Goal: Information Seeking & Learning: Learn about a topic

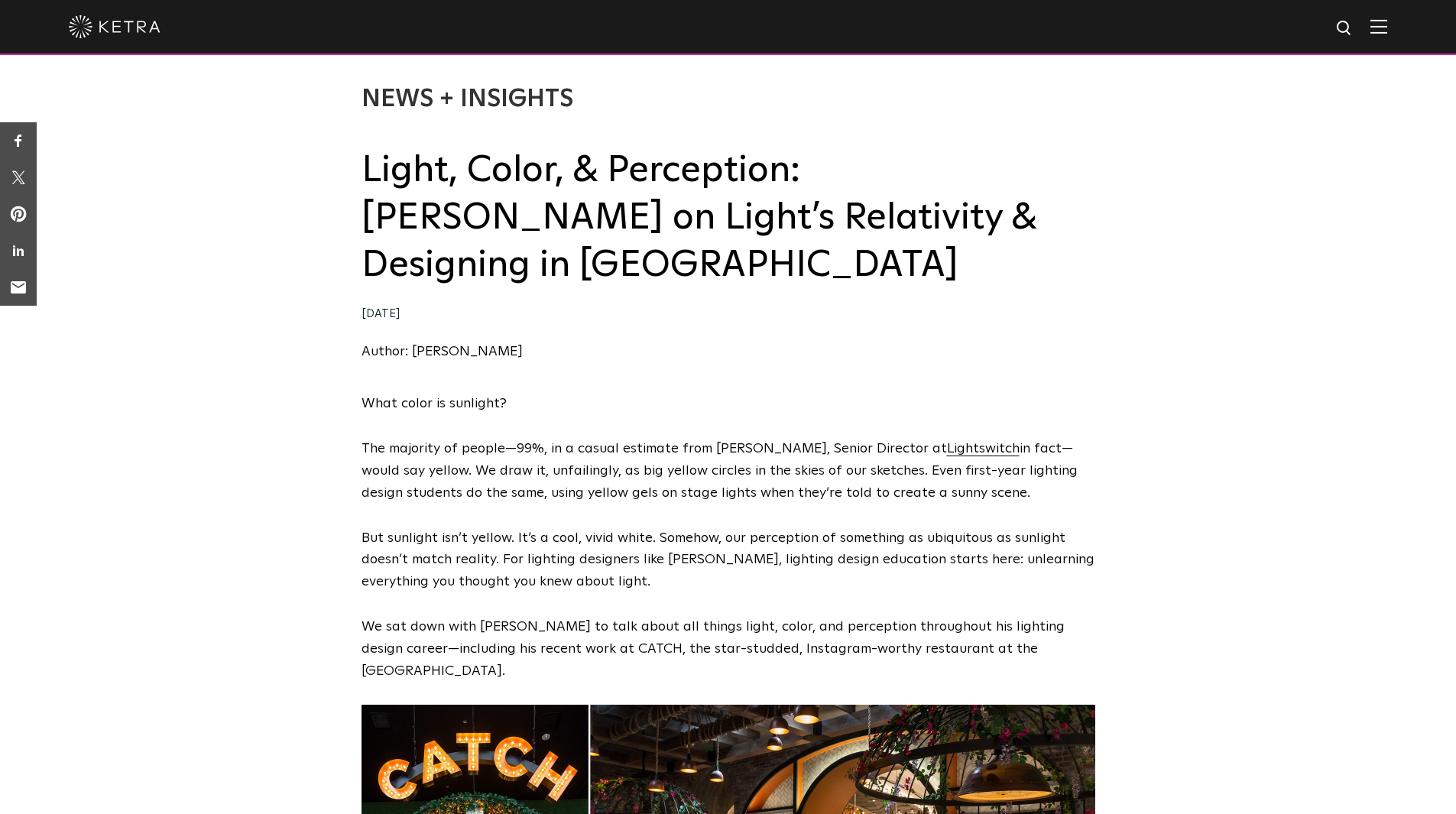
scroll to position [76, 0]
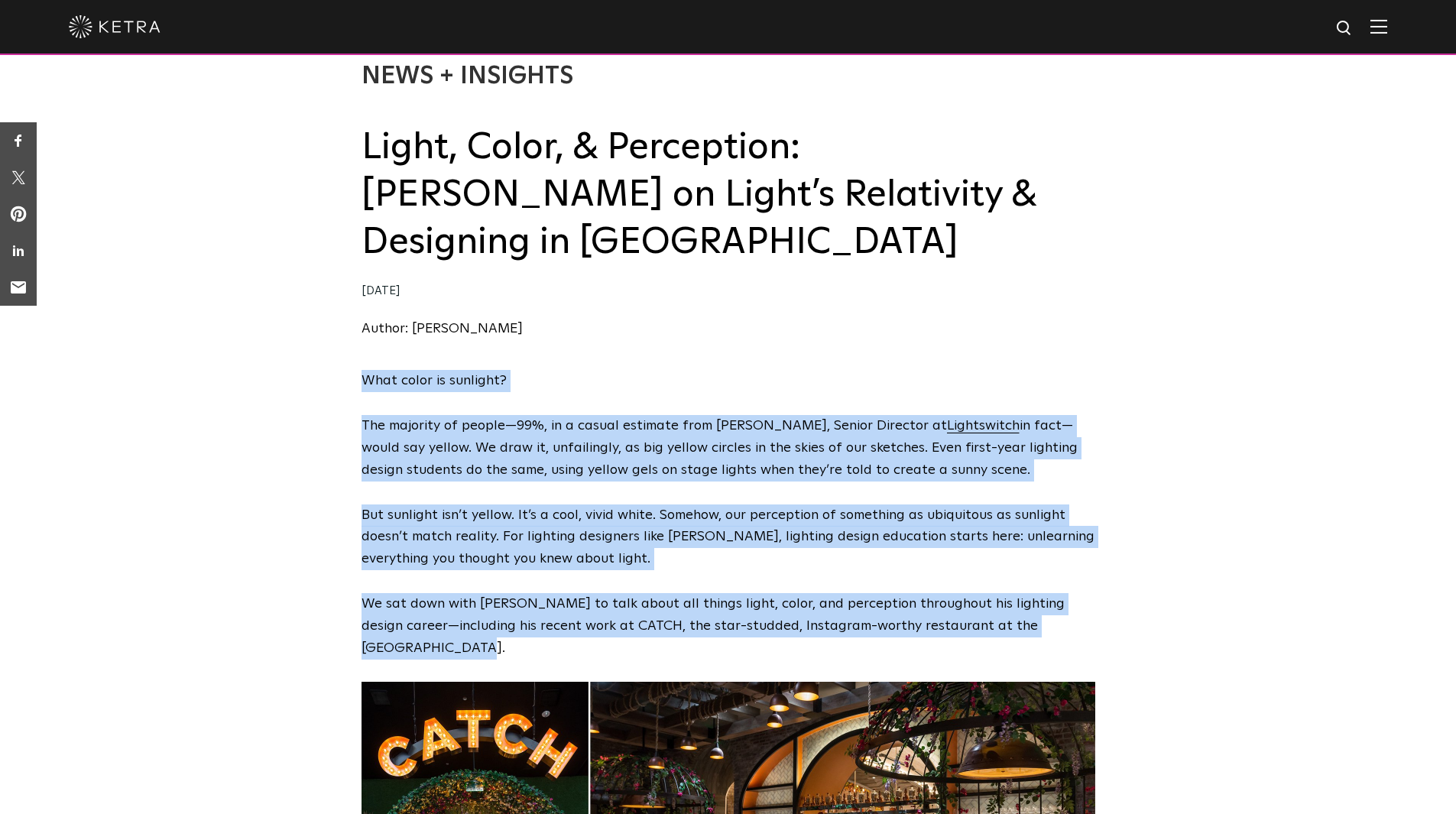
drag, startPoint x: 1077, startPoint y: 583, endPoint x: 330, endPoint y: 368, distance: 777.3
copy span "What color is sunlight? The majority of people—99%, in a casual estimate from […"
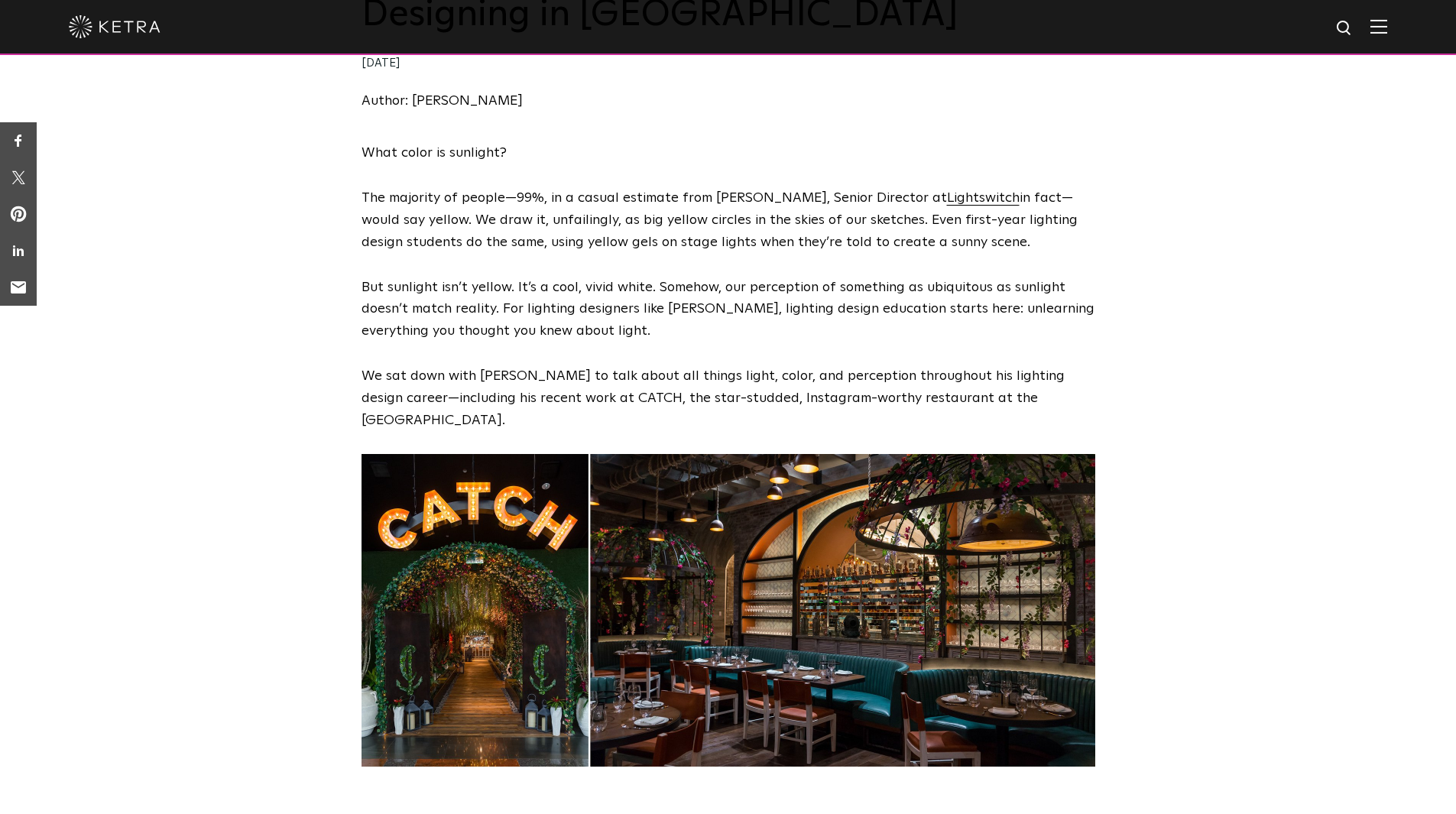
scroll to position [306, 0]
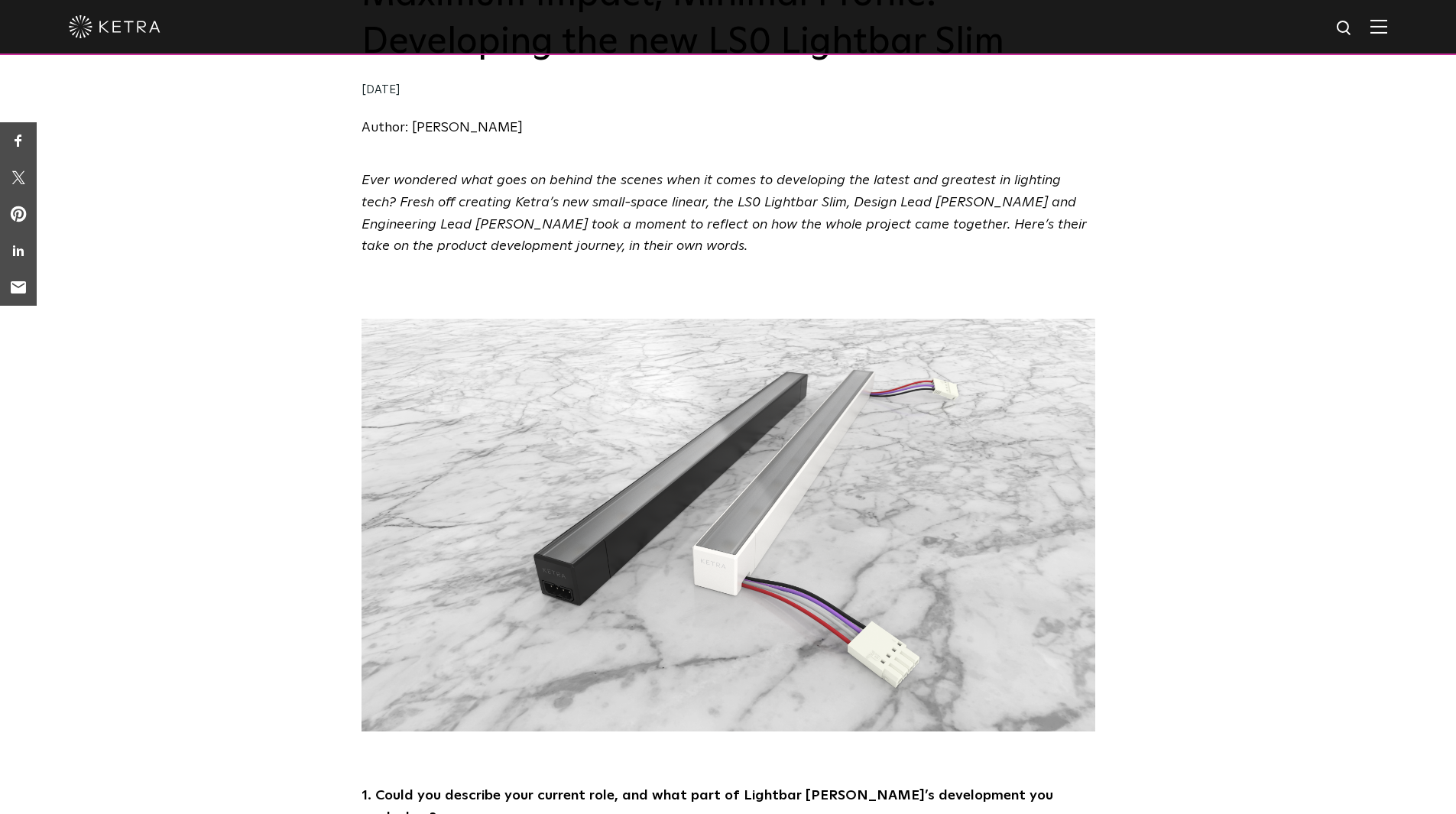
scroll to position [153, 0]
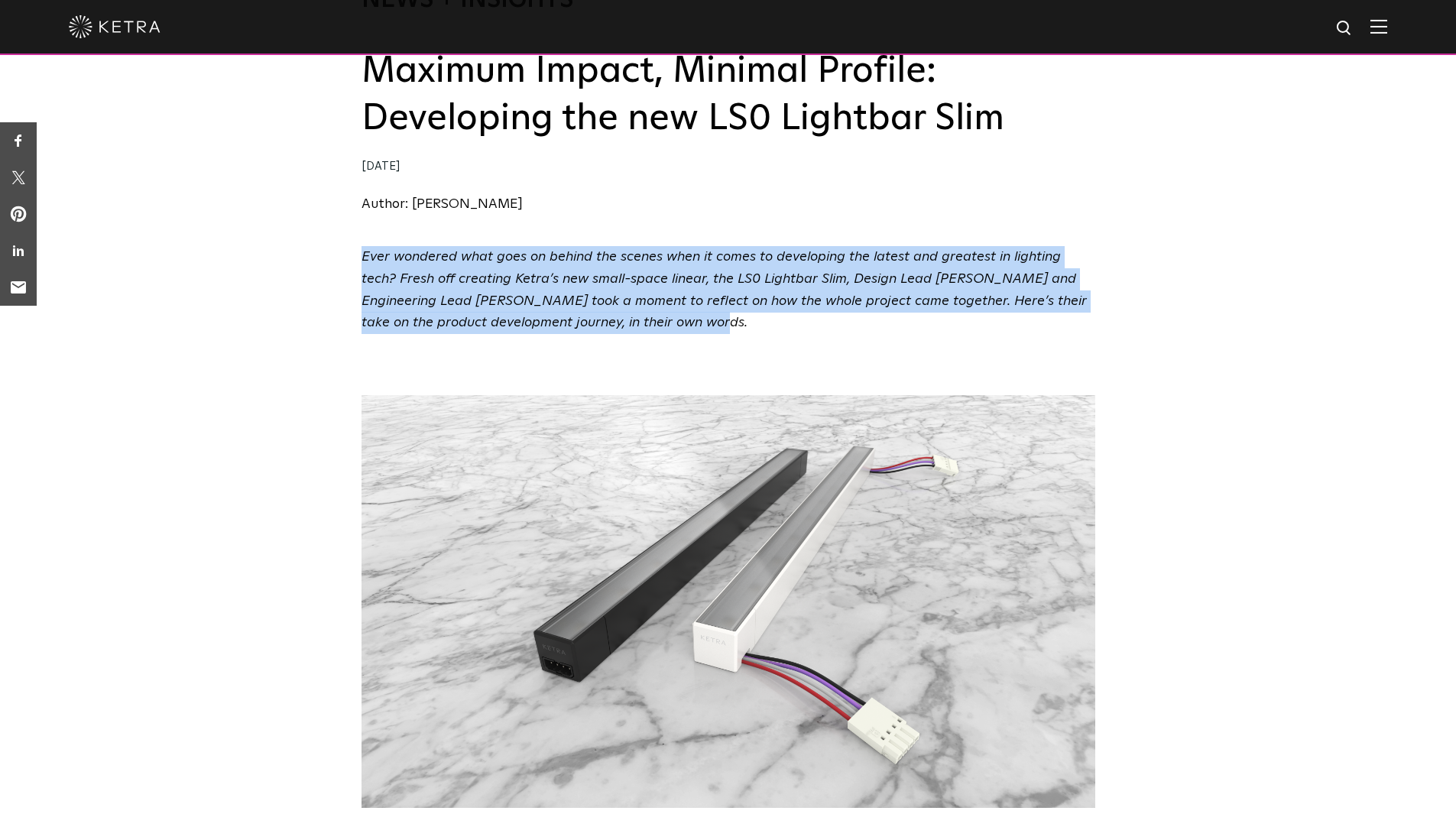
drag, startPoint x: 612, startPoint y: 330, endPoint x: 359, endPoint y: 261, distance: 262.2
click at [359, 261] on div "Ever wondered what goes on behind the scenes when it comes to developing the la…" at bounding box center [728, 301] width 1456 height 111
copy span "Ever wondered what goes on behind the scenes when it comes to developing the la…"
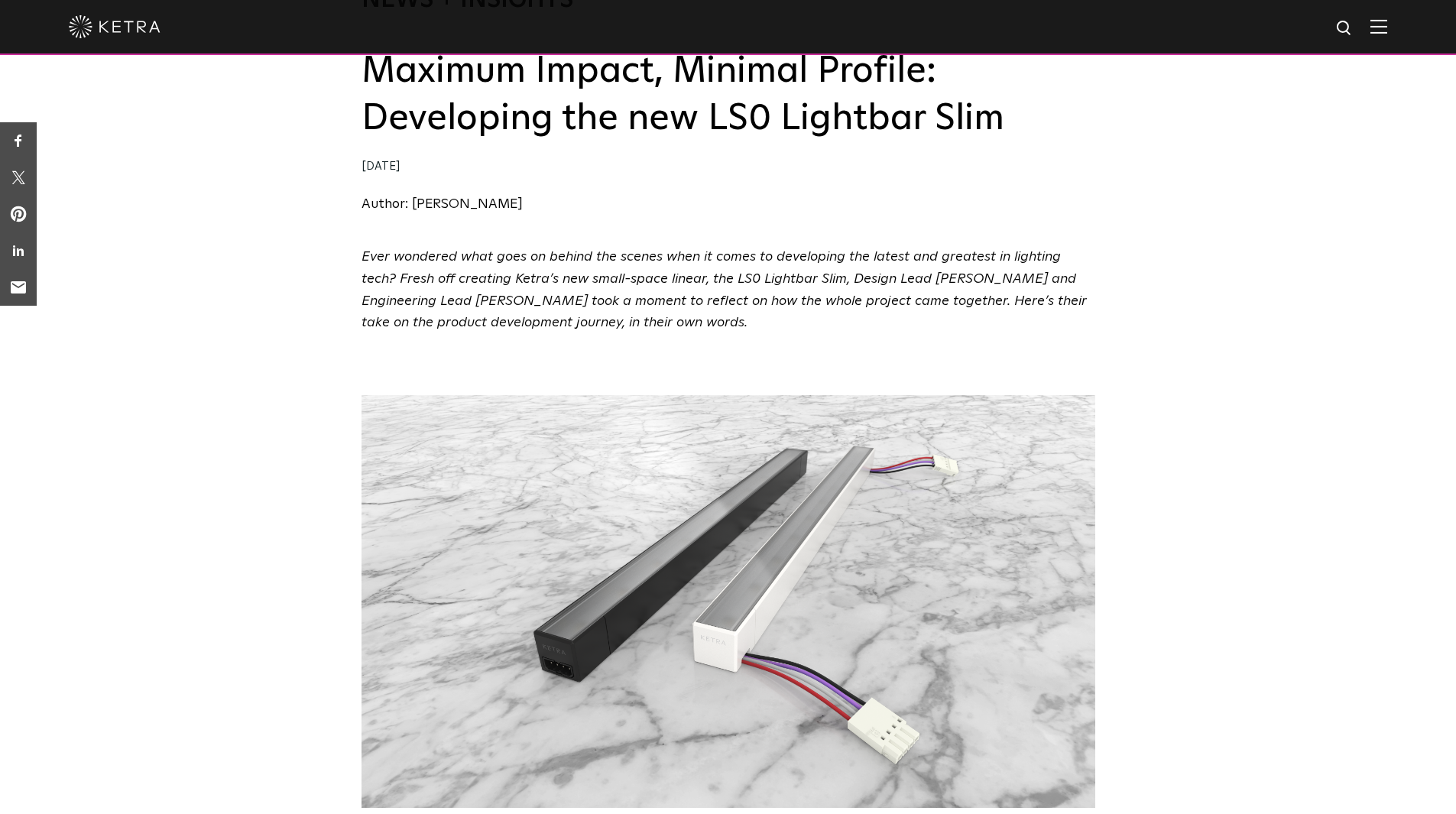
click at [326, 340] on div "Ever wondered what goes on behind the scenes when it comes to developing the la…" at bounding box center [728, 301] width 1456 height 111
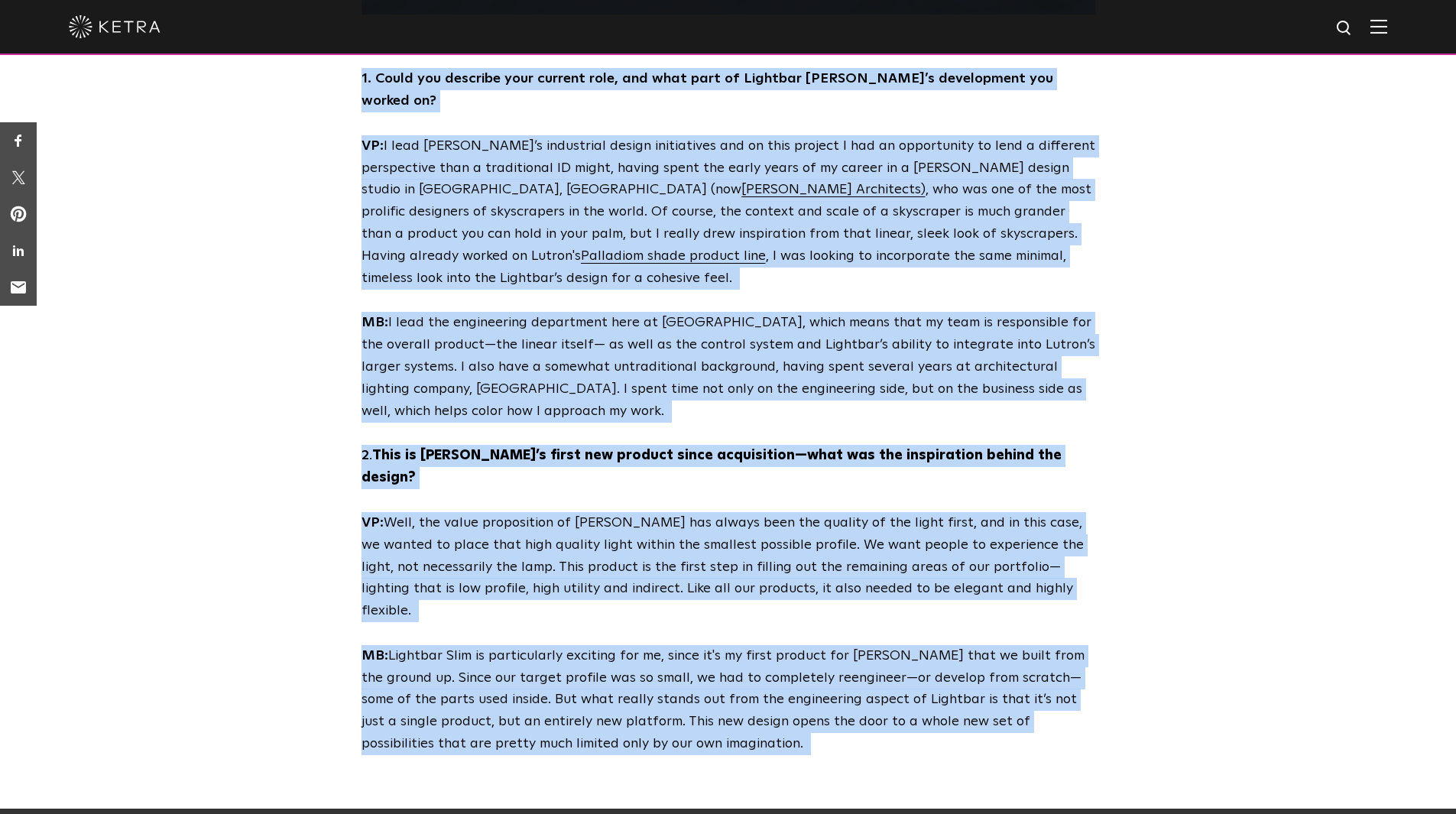
scroll to position [743, 0]
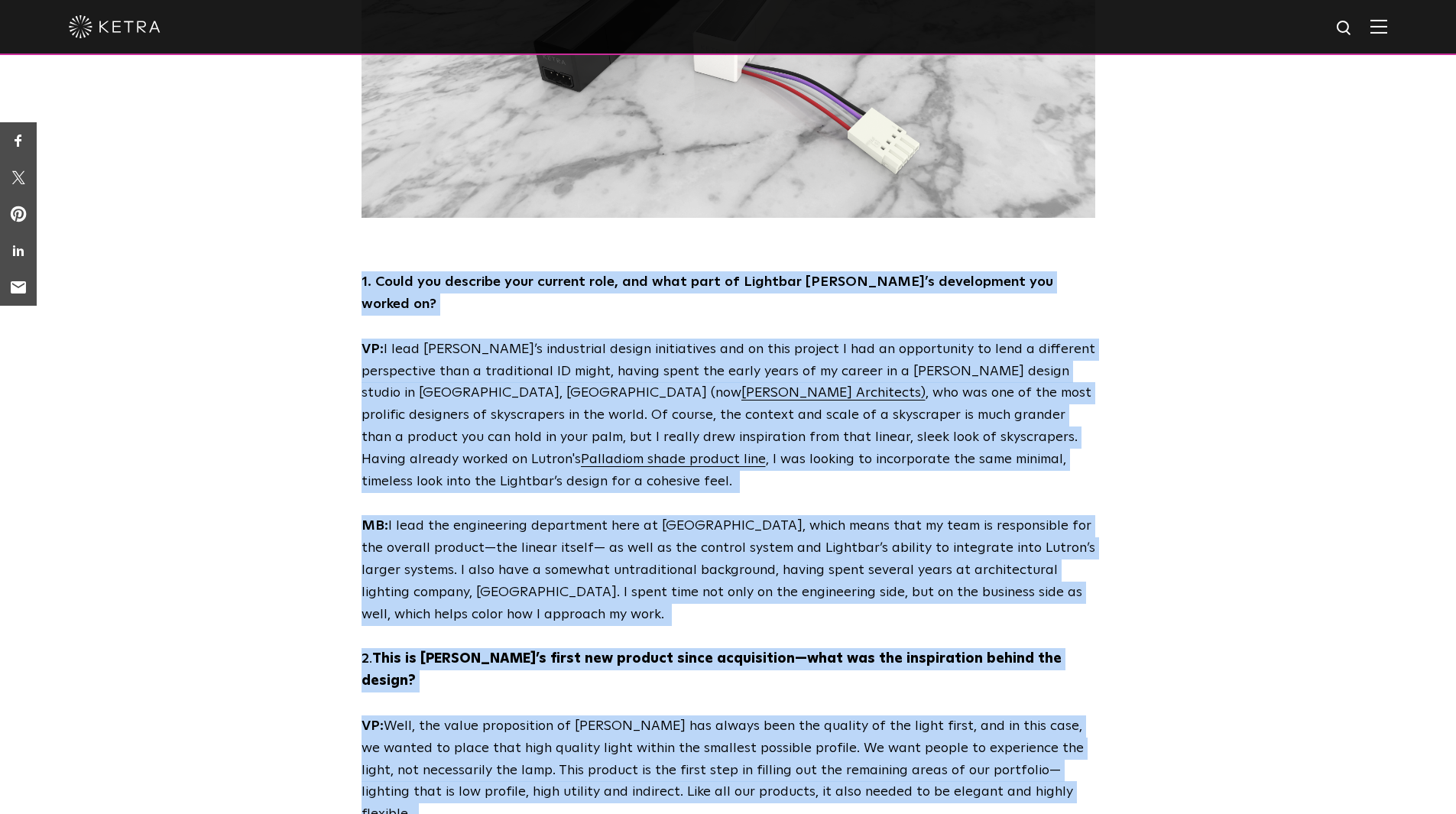
drag, startPoint x: 598, startPoint y: 570, endPoint x: 362, endPoint y: 286, distance: 369.3
copy div "1. Could you describe your current role, and what part of Lightbar Slim’s devel…"
click at [217, 434] on div "1. Could you describe your current role, and what part of Lightbar Slim’s devel…" at bounding box center [728, 614] width 1456 height 687
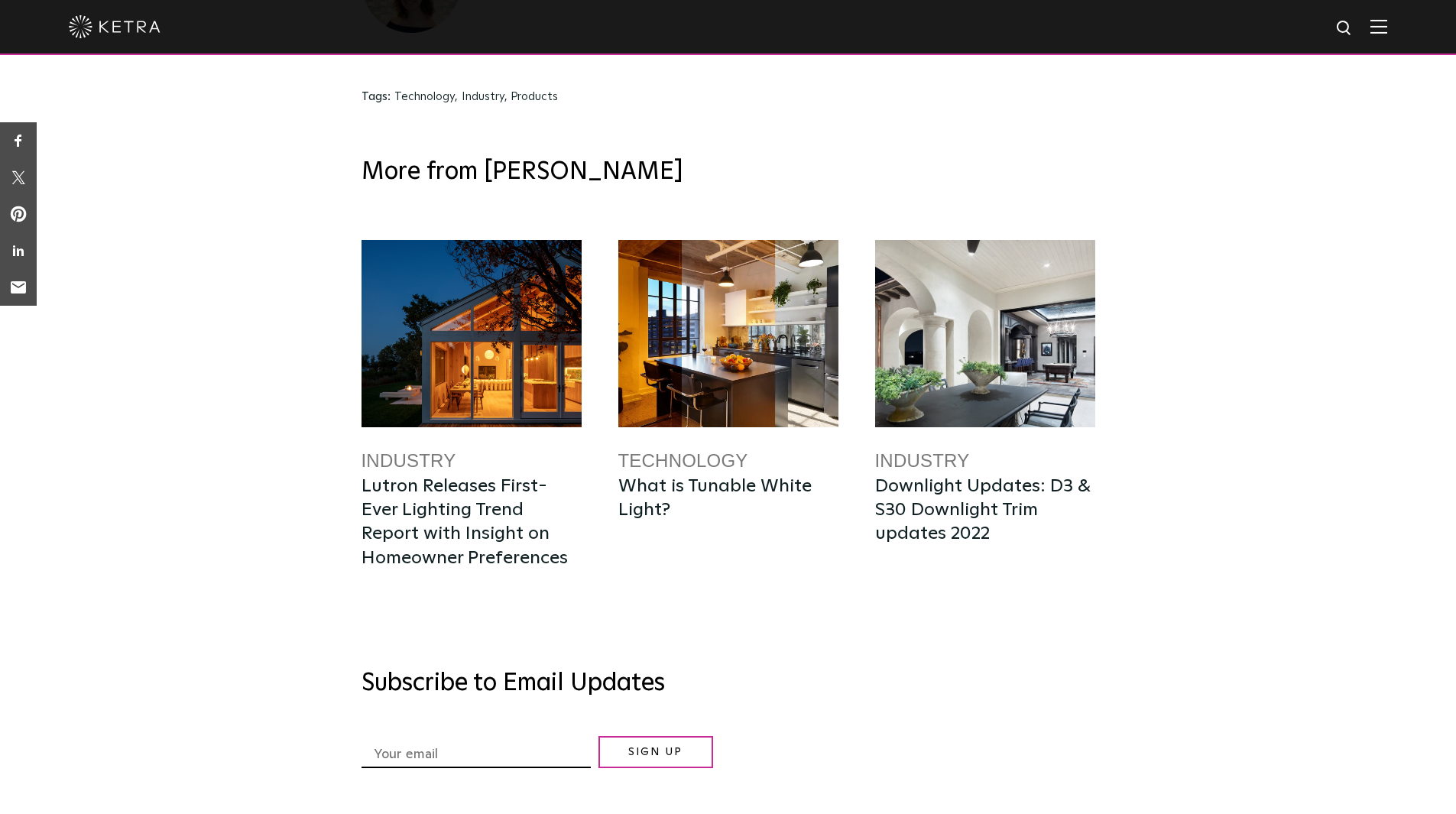
scroll to position [4052, 0]
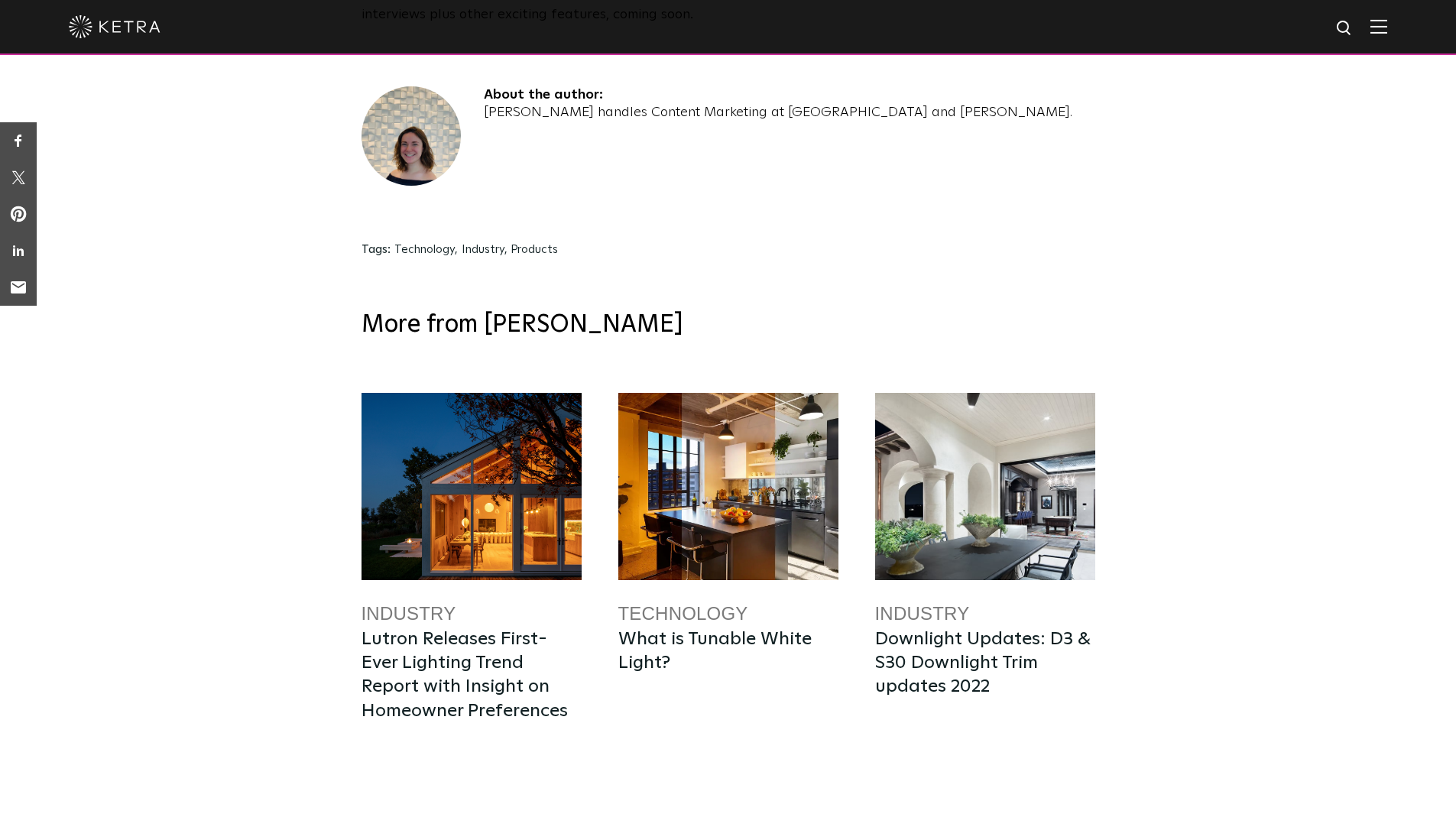
click at [697, 287] on div "More from Ketra Industry Lutron Releases First-Ever Lighting Trend Report with …" at bounding box center [729, 604] width 734 height 635
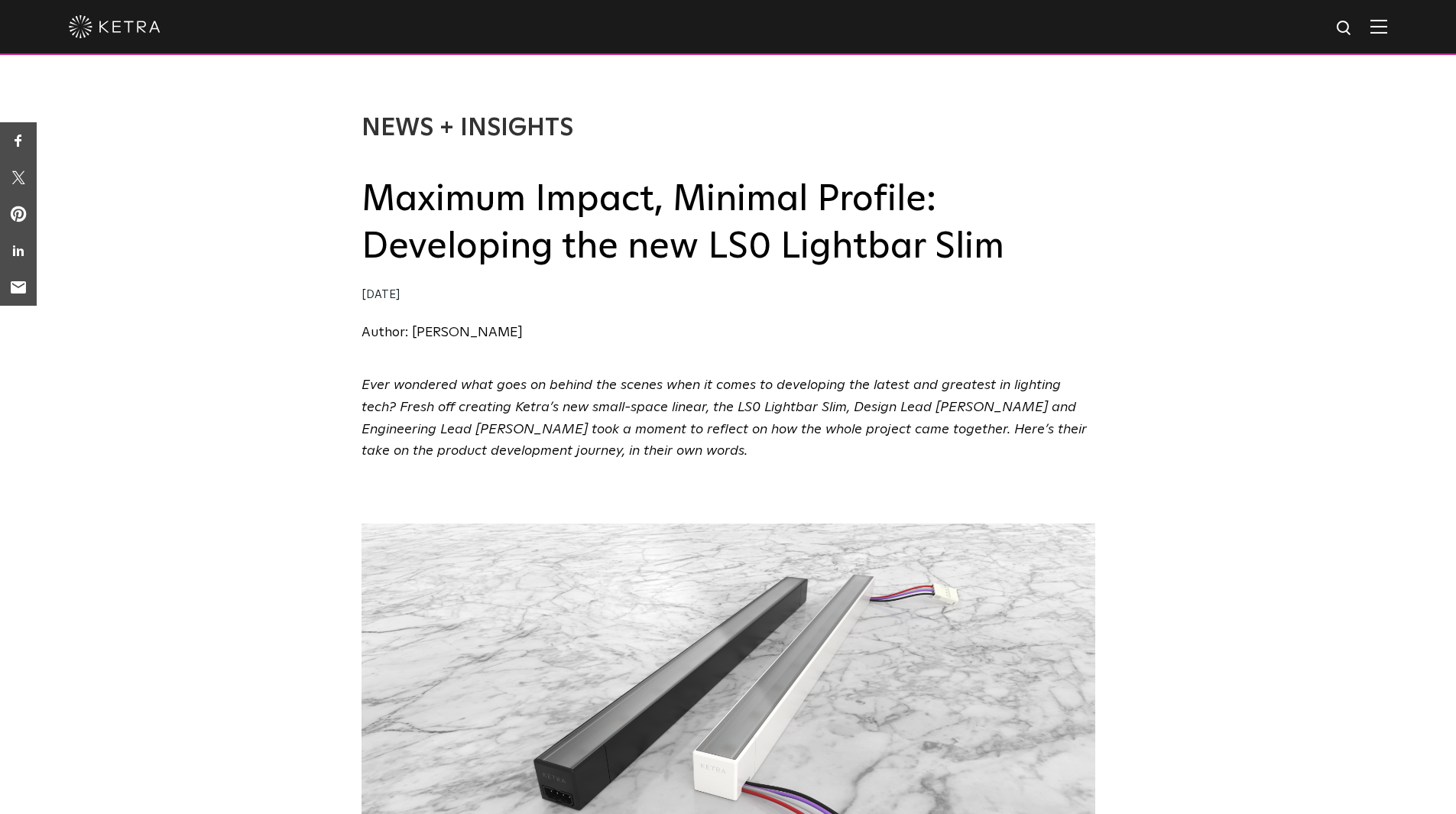
click at [1055, 330] on div "Author: [PERSON_NAME]" at bounding box center [729, 332] width 734 height 22
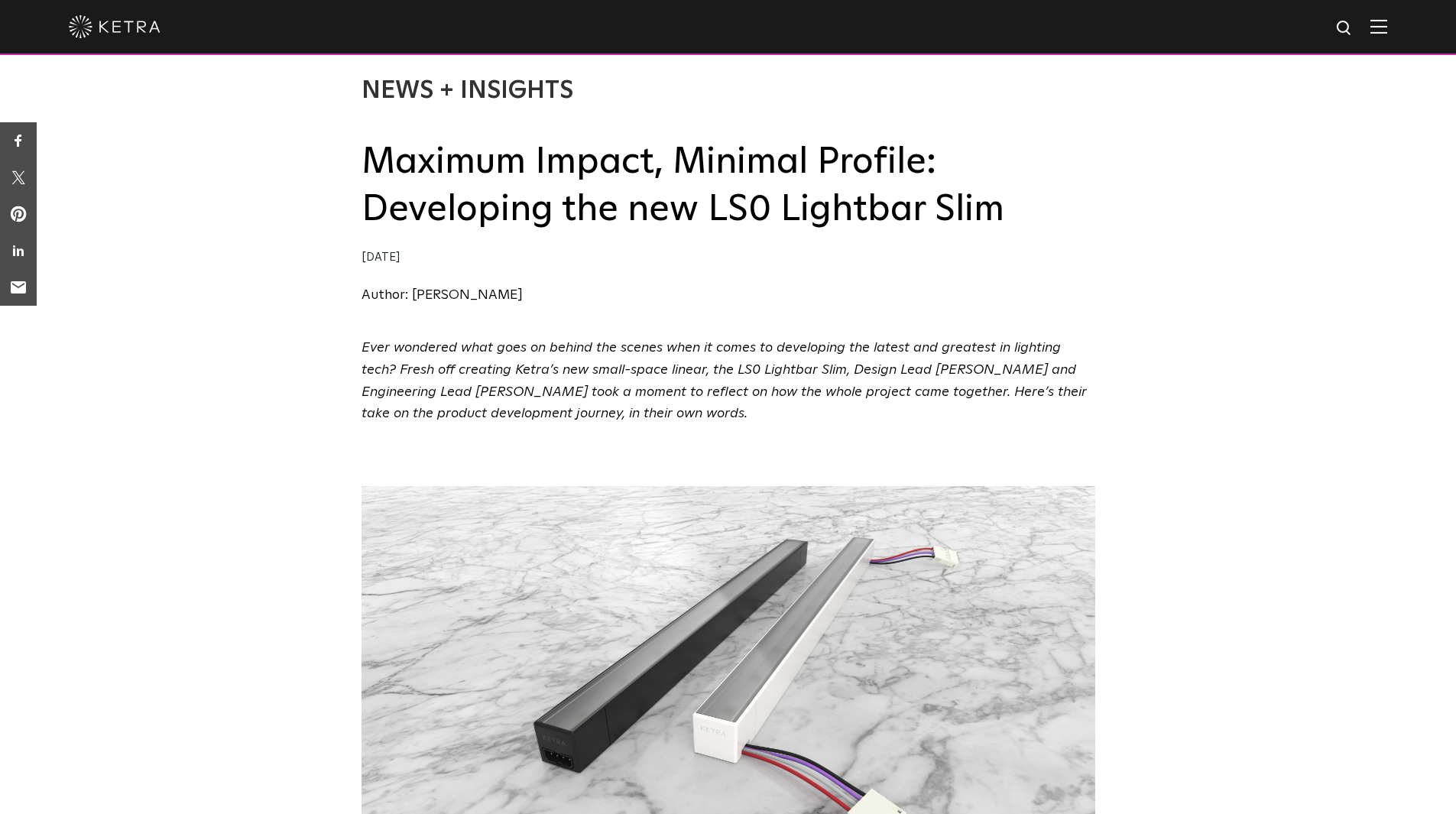
scroll to position [0, 0]
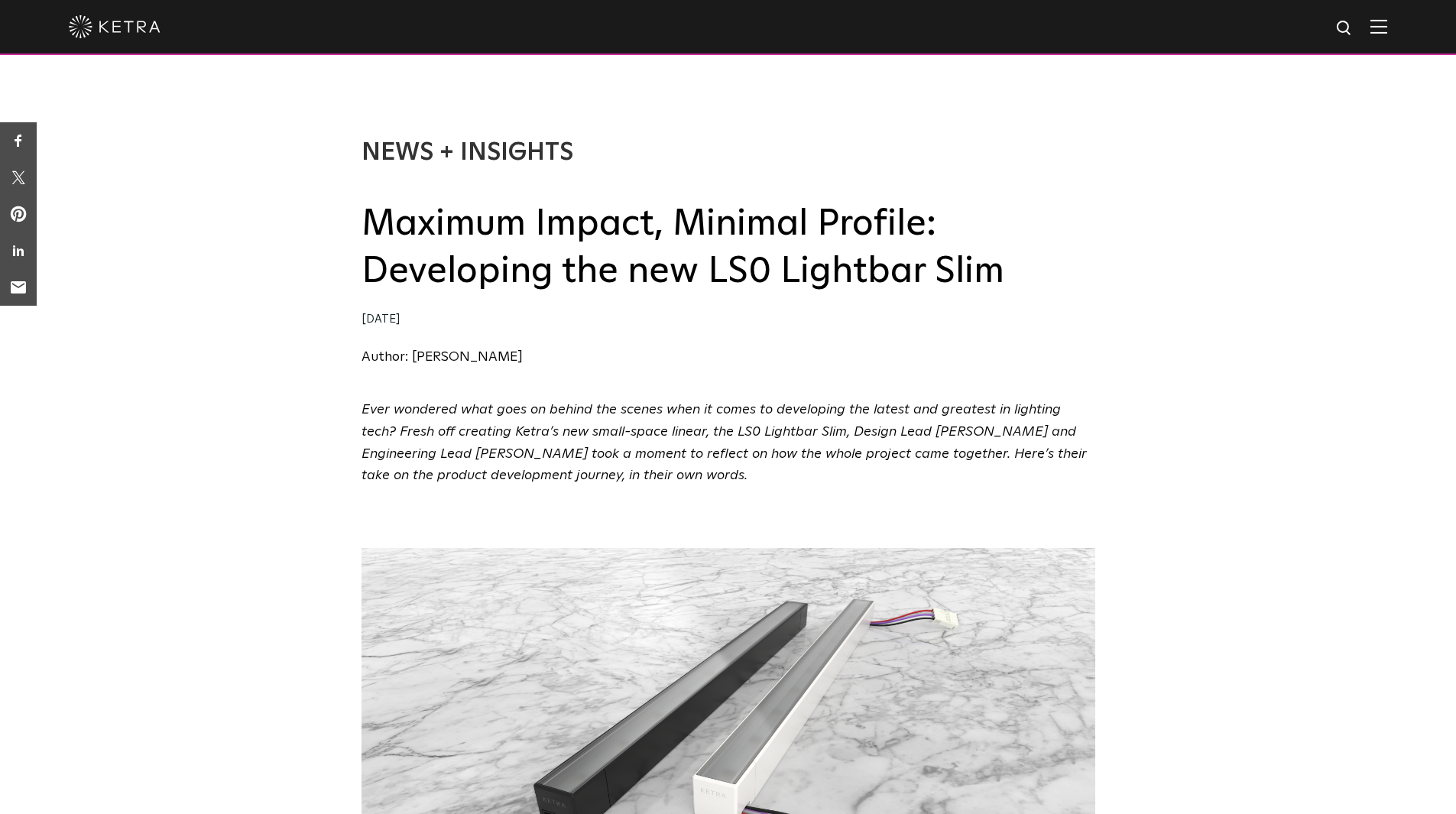
click at [705, 357] on div "Author: [PERSON_NAME]" at bounding box center [729, 357] width 734 height 22
click at [903, 469] on p "Ever wondered what goes on behind the scenes when it comes to developing the la…" at bounding box center [729, 442] width 734 height 88
click at [674, 478] on p "Ever wondered what goes on behind the scenes when it comes to developing the la…" at bounding box center [729, 442] width 734 height 88
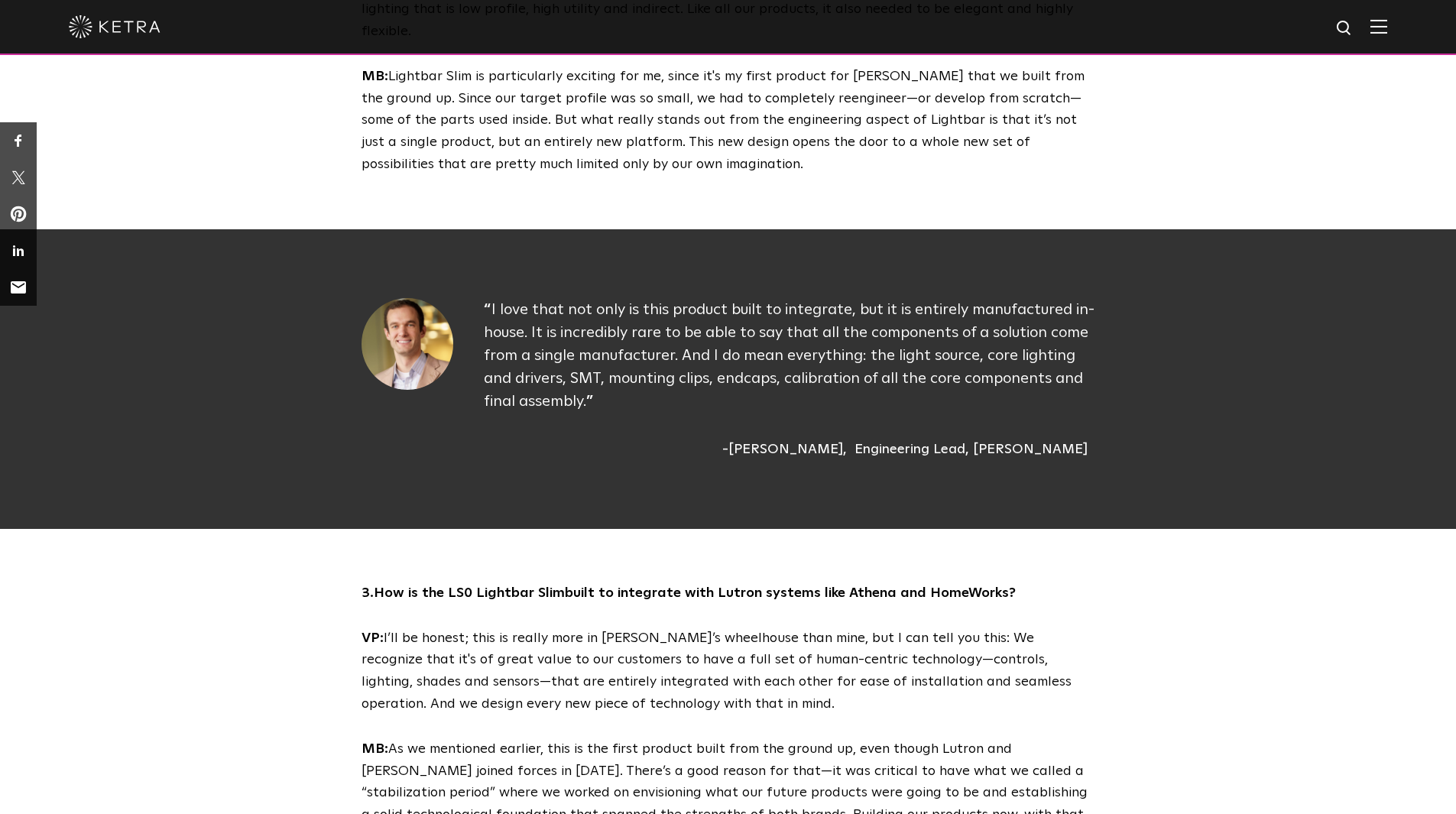
scroll to position [1452, 0]
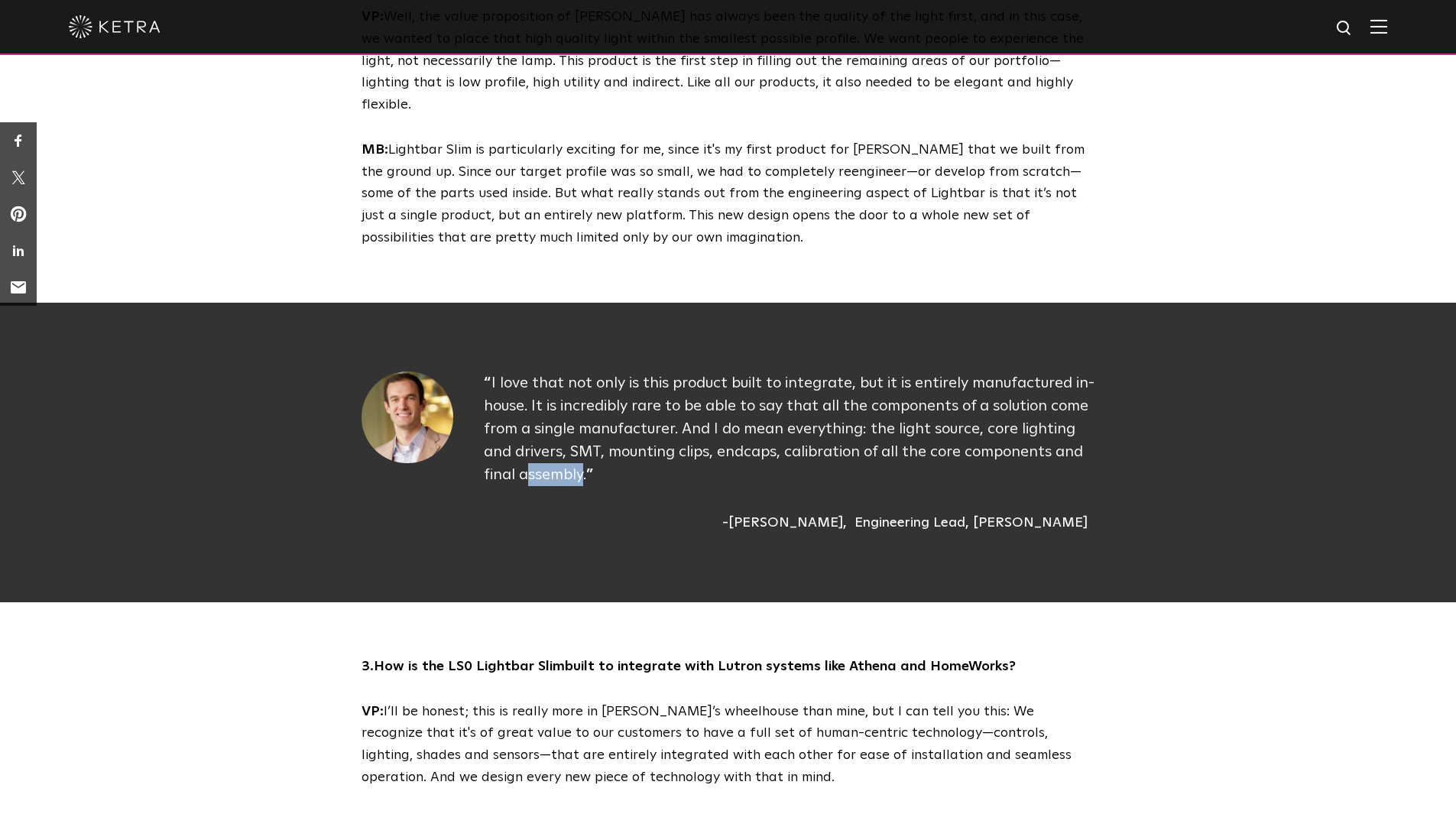
drag, startPoint x: 584, startPoint y: 414, endPoint x: 591, endPoint y: 419, distance: 8.6
click at [517, 409] on span "I love that not only is this product built to integrate, but it is entirely man…" at bounding box center [790, 429] width 611 height 107
click at [591, 413] on p "I love that not only is this product built to integrate, but it is entirely man…" at bounding box center [790, 429] width 612 height 115
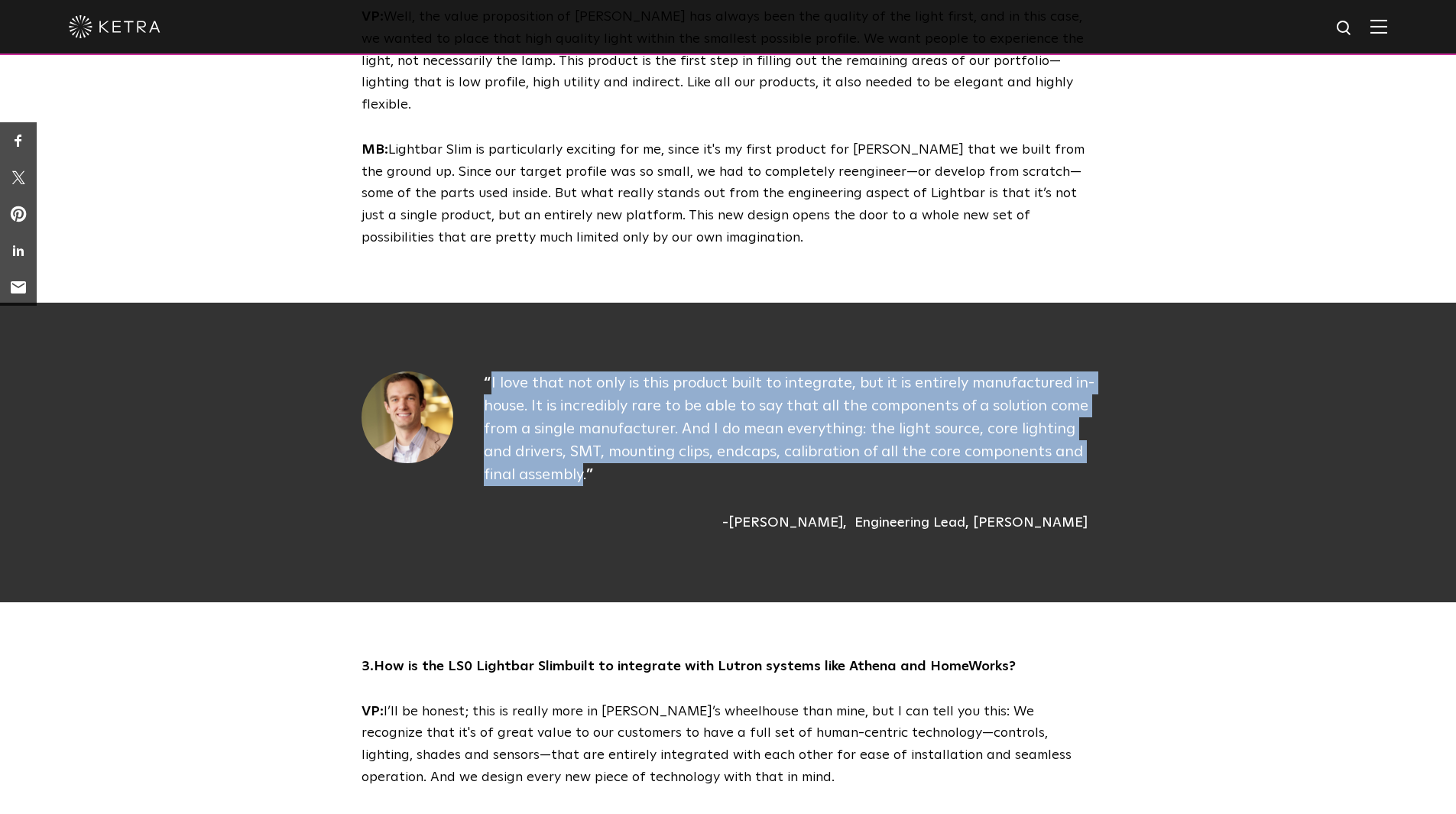
drag, startPoint x: 580, startPoint y: 410, endPoint x: 491, endPoint y: 318, distance: 128.0
click at [491, 375] on span "I love that not only is this product built to integrate, but it is entirely man…" at bounding box center [790, 429] width 611 height 107
copy span "I love that not only is this product built to integrate, but it is entirely man…"
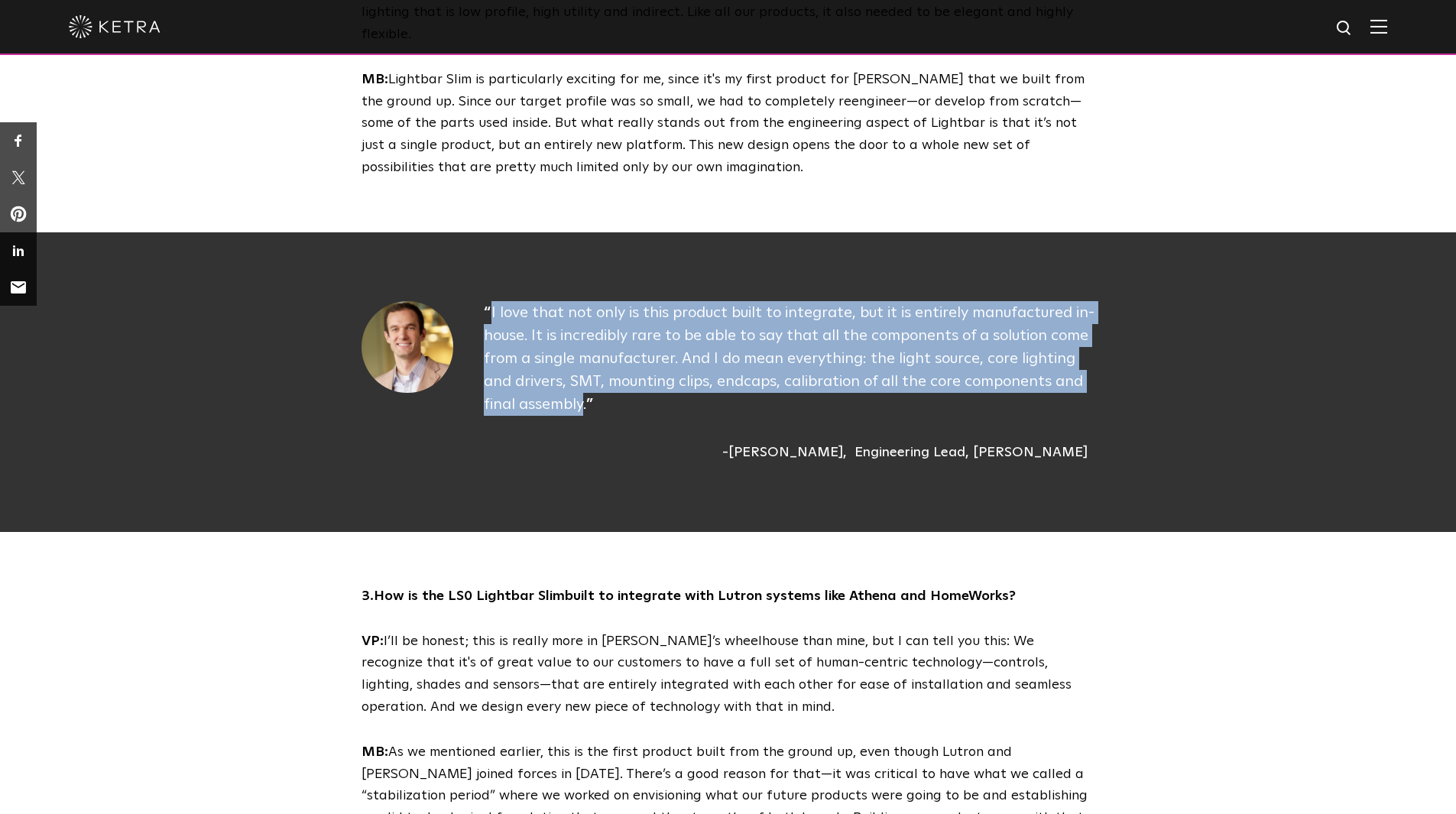
scroll to position [1605, 0]
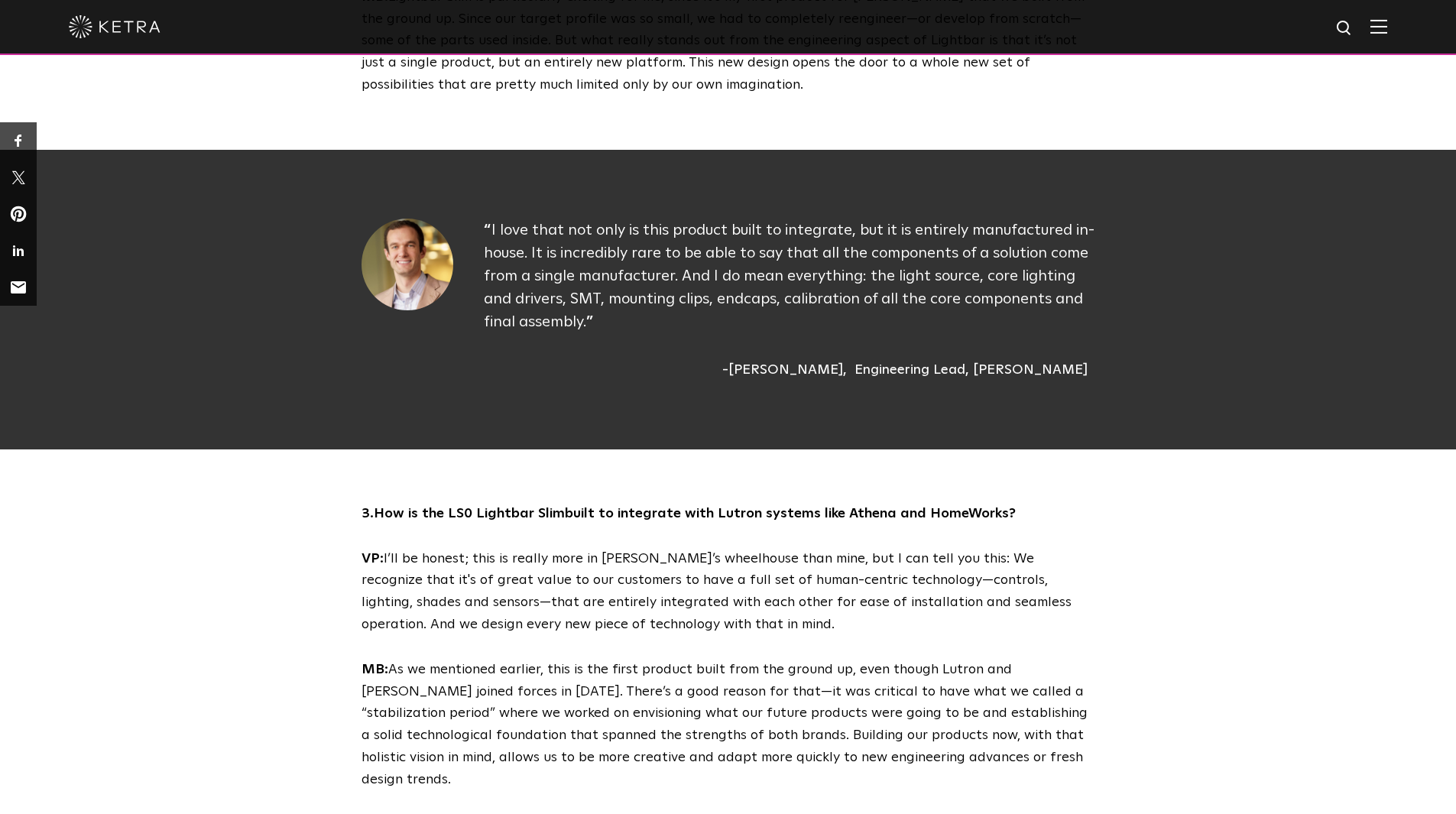
click at [263, 557] on div "3. How is the LS0 L ightbar Slim built to integrate with Lutron systems like At…" at bounding box center [728, 647] width 1456 height 288
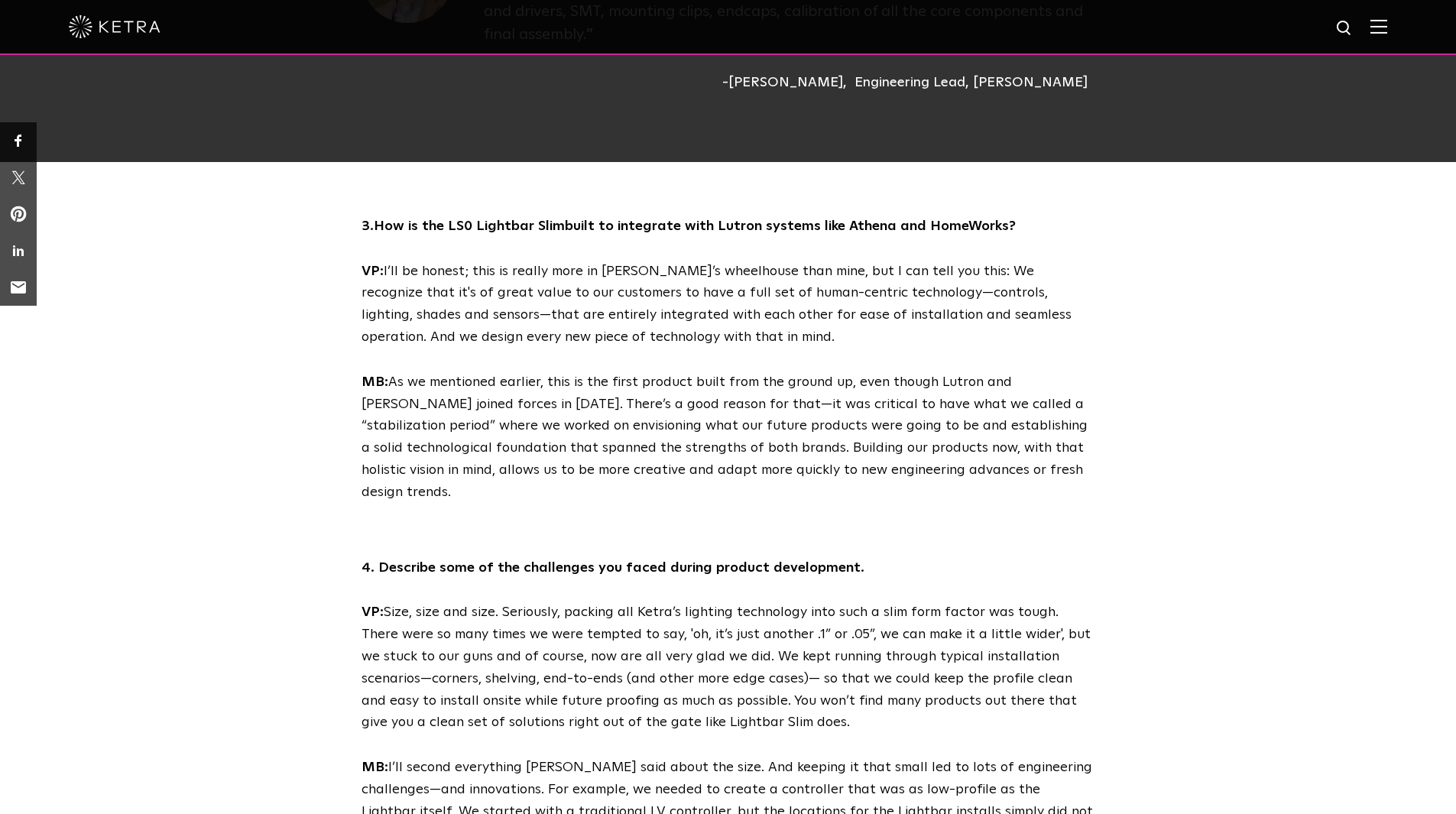
scroll to position [1986, 0]
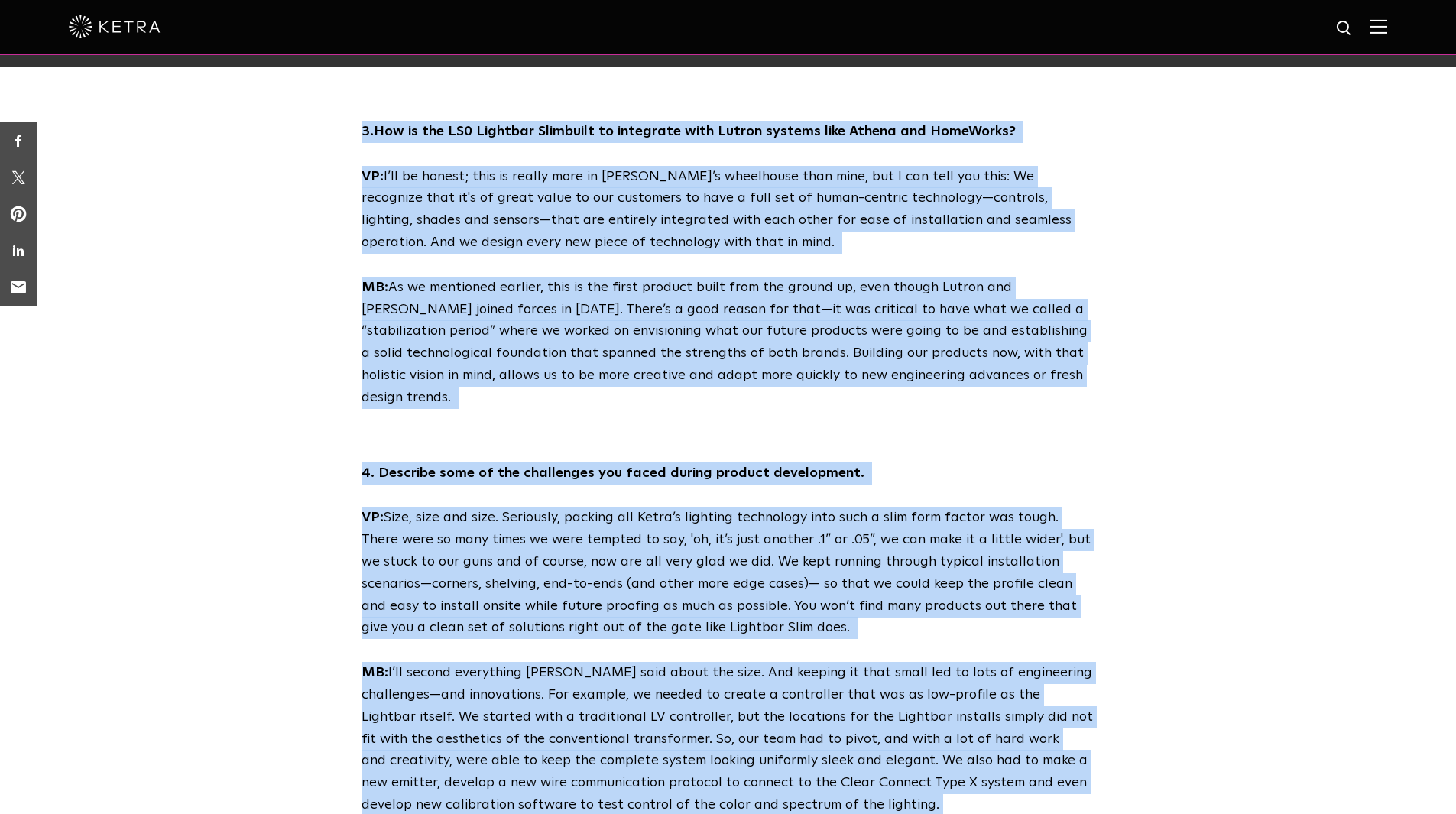
drag, startPoint x: 778, startPoint y: 730, endPoint x: 339, endPoint y: 67, distance: 795.2
click at [339, 67] on div "1. Could you describe your current role, and what part of Lightbar Slim’s devel…" at bounding box center [728, 325] width 1456 height 3529
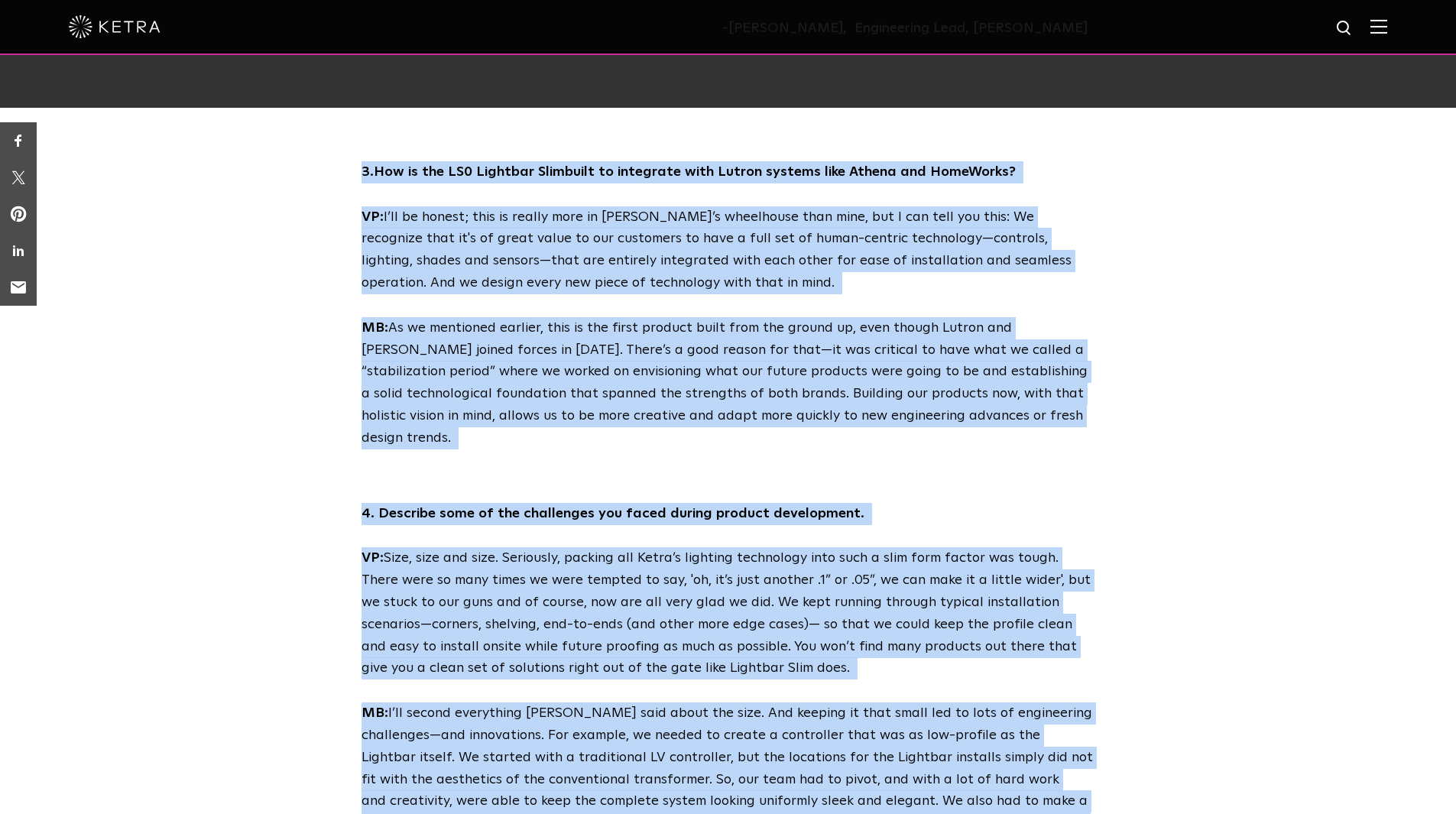
scroll to position [1834, 0]
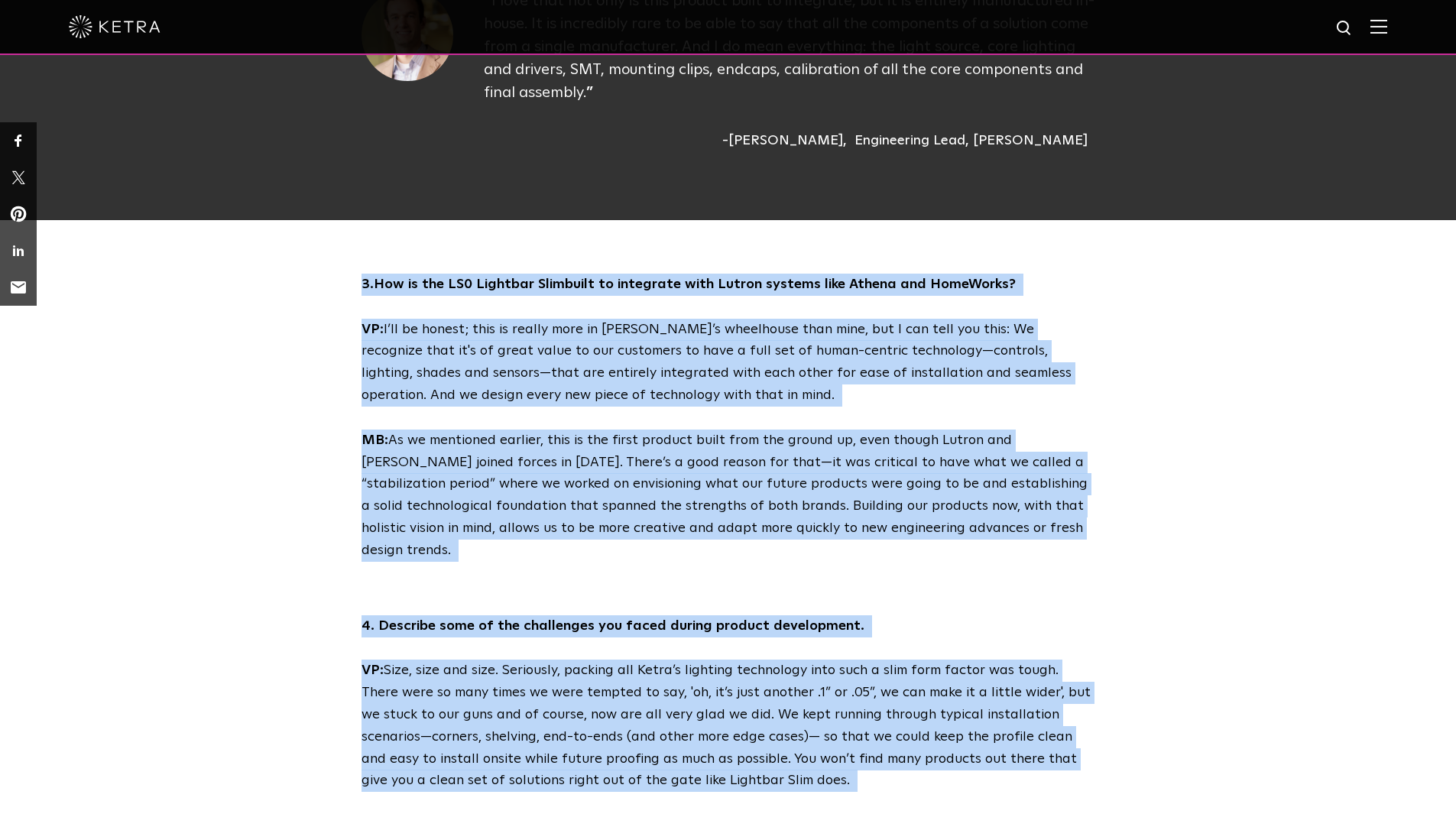
copy div "3. How is the LS0 L ightbar Slim built to integrate with Lutron systems like At…"
click at [243, 469] on div "3. How is the LS0 L ightbar Slim built to integrate with Lutron systems like At…" at bounding box center [728, 418] width 1456 height 288
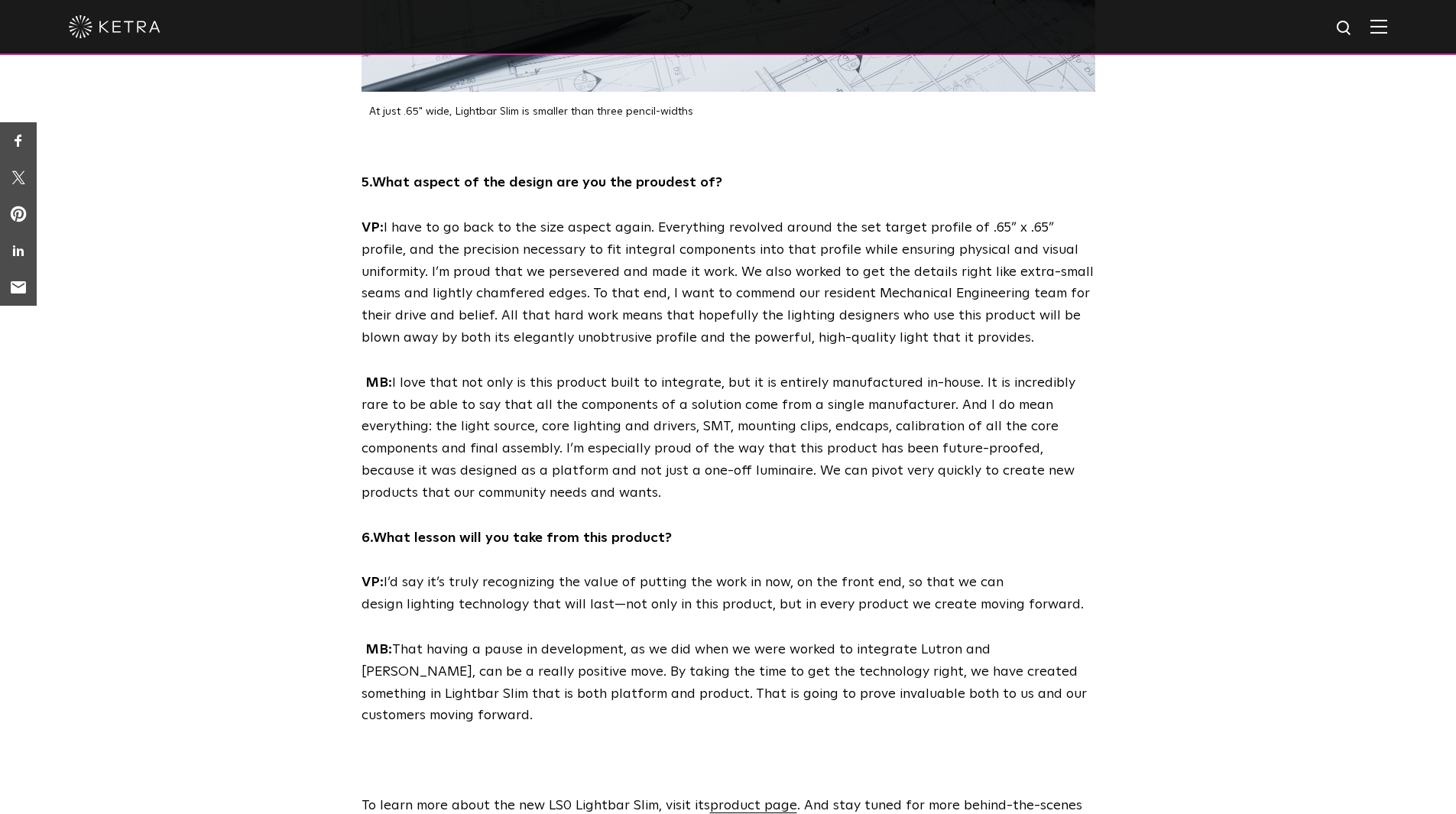
scroll to position [3167, 0]
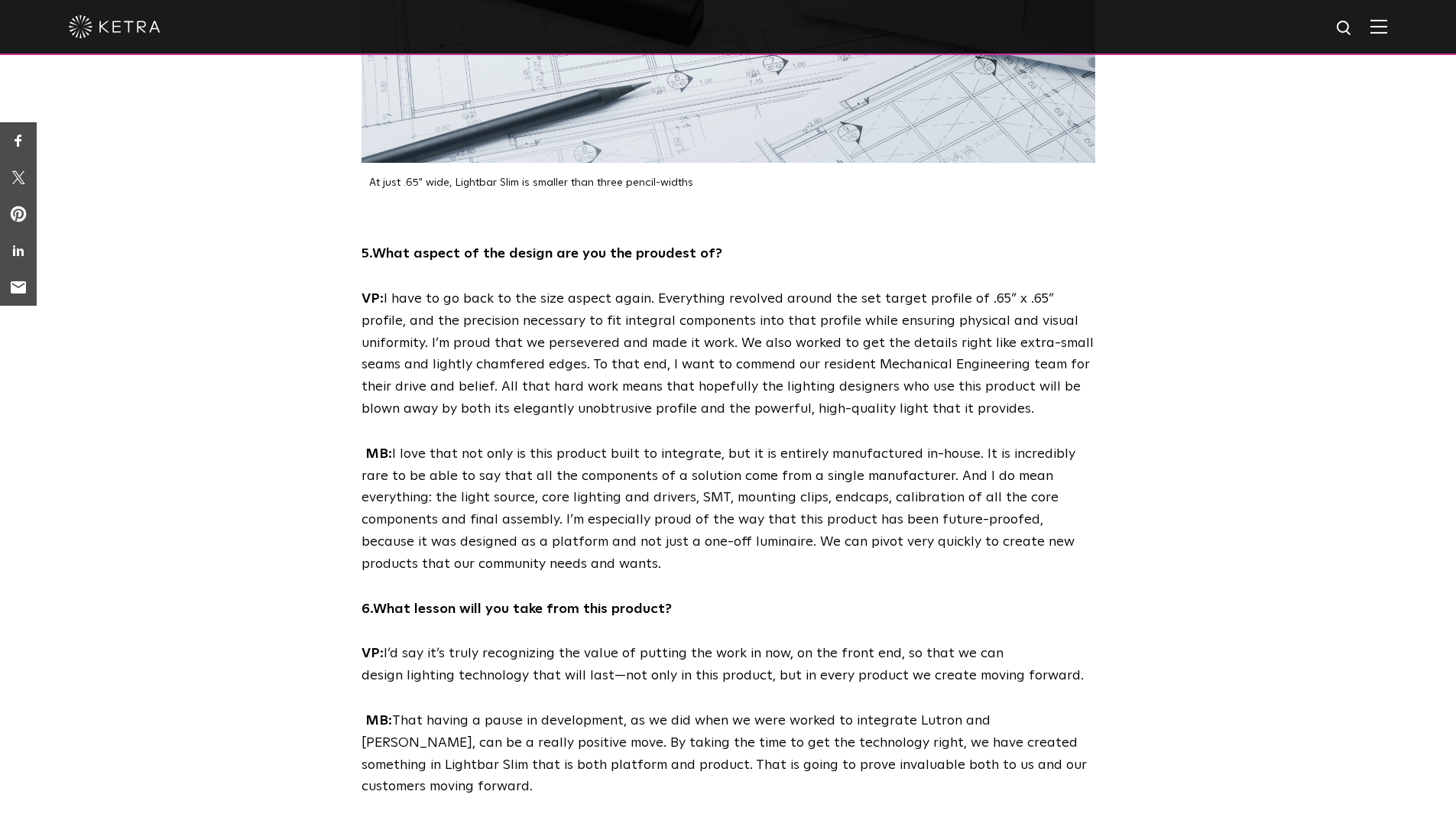
drag, startPoint x: 369, startPoint y: 527, endPoint x: 332, endPoint y: 162, distance: 366.9
click at [332, 243] on div "5. What aspect of the design are you the proudest of? VP: I have to go back to …" at bounding box center [728, 576] width 1456 height 666
copy div "5. What aspect of the design are you the proudest of? VP: I have to go back to …"
click at [254, 497] on div "5. What aspect of the design are you the proudest of? VP: I have to go back to …" at bounding box center [728, 576] width 1456 height 666
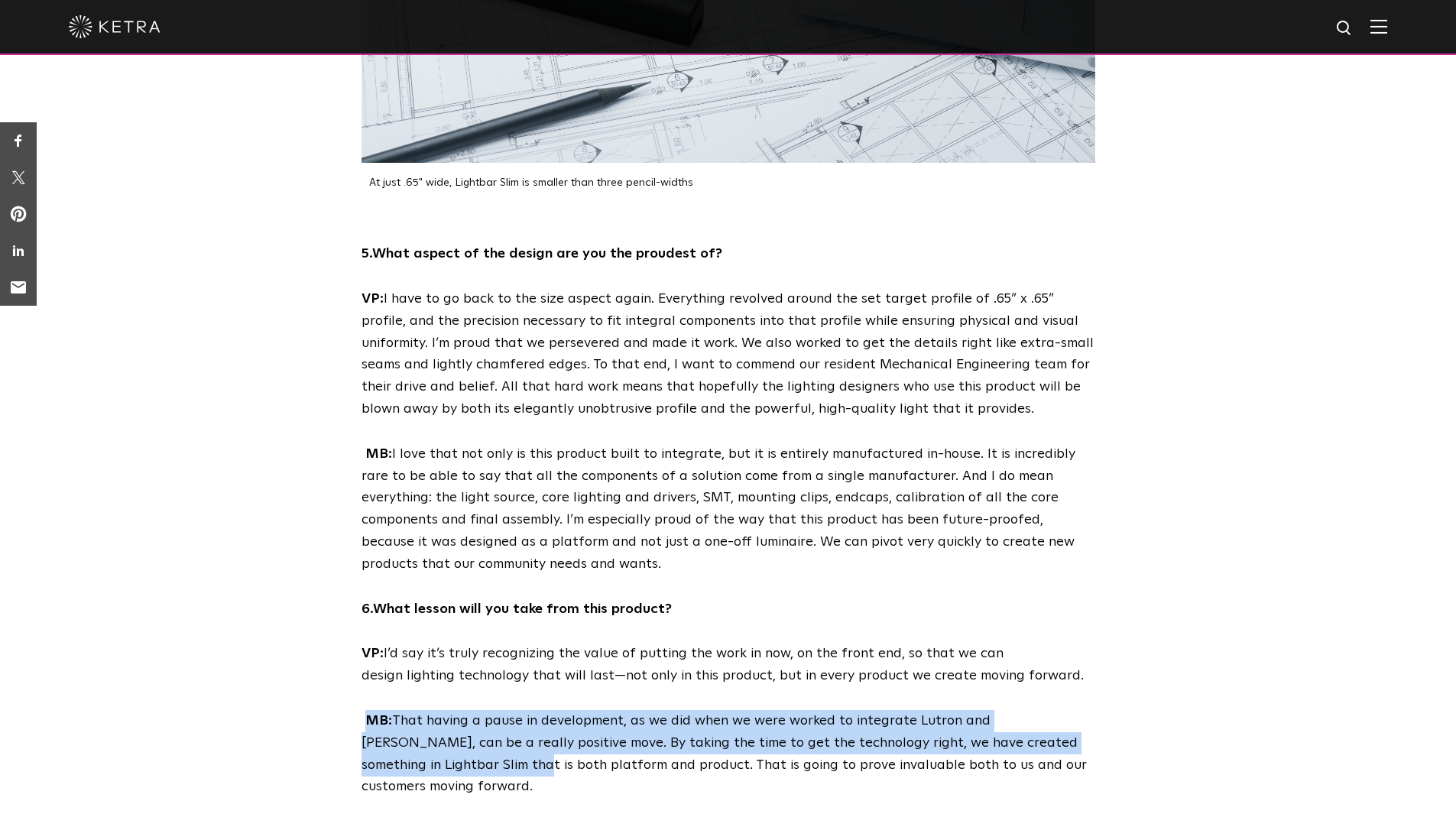
drag, startPoint x: 365, startPoint y: 634, endPoint x: 393, endPoint y: 676, distance: 50.5
click at [393, 710] on p "MB: That having a pause in development, as we did when we were worked to integr…" at bounding box center [729, 754] width 734 height 88
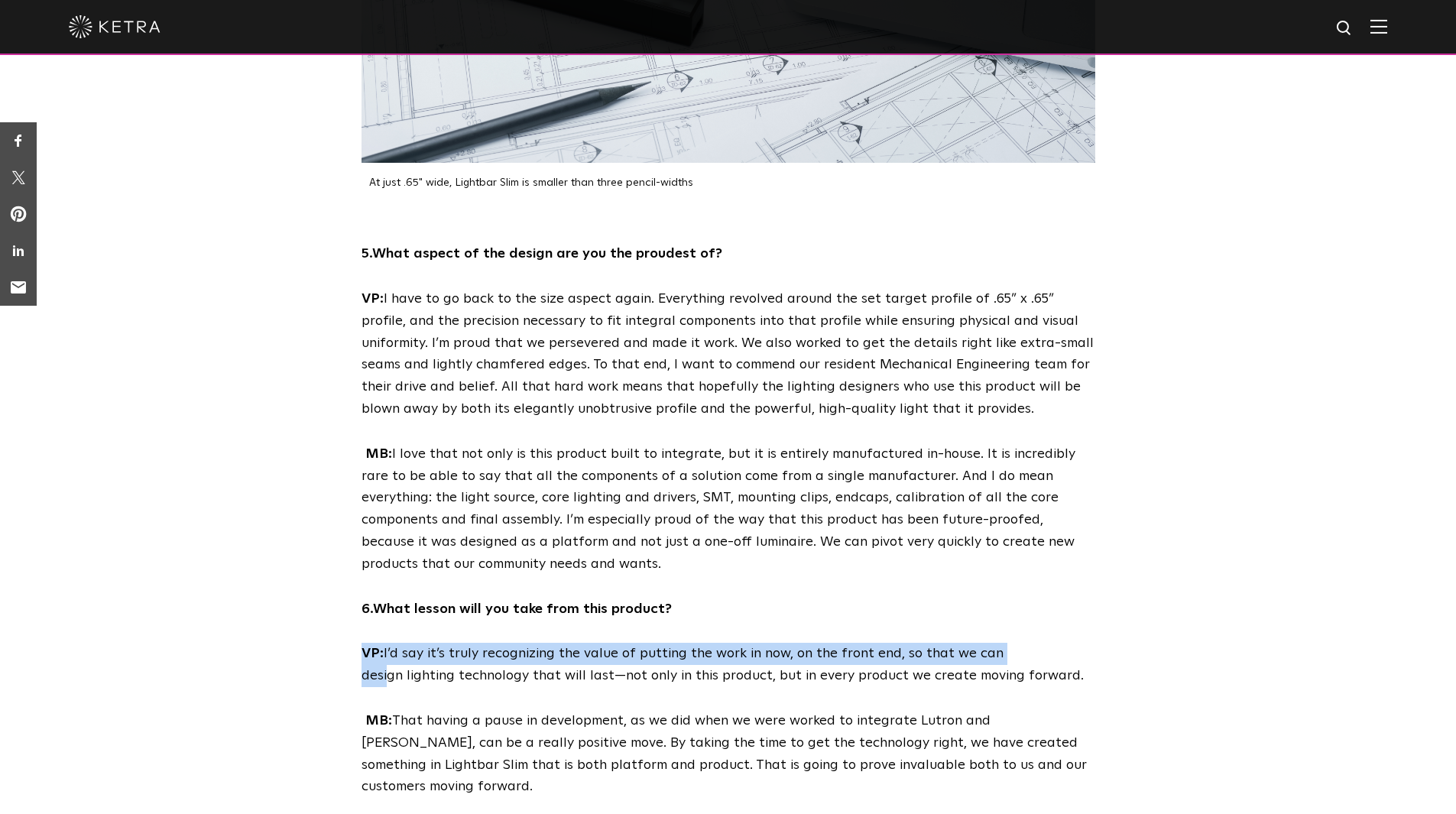
drag, startPoint x: 359, startPoint y: 560, endPoint x: 382, endPoint y: 591, distance: 38.6
click at [382, 591] on div "5. What aspect of the design are you the proudest of? VP: I have to go back to …" at bounding box center [728, 576] width 764 height 666
click at [301, 595] on div "5. What aspect of the design are you the proudest of? VP: I have to go back to …" at bounding box center [728, 576] width 1456 height 666
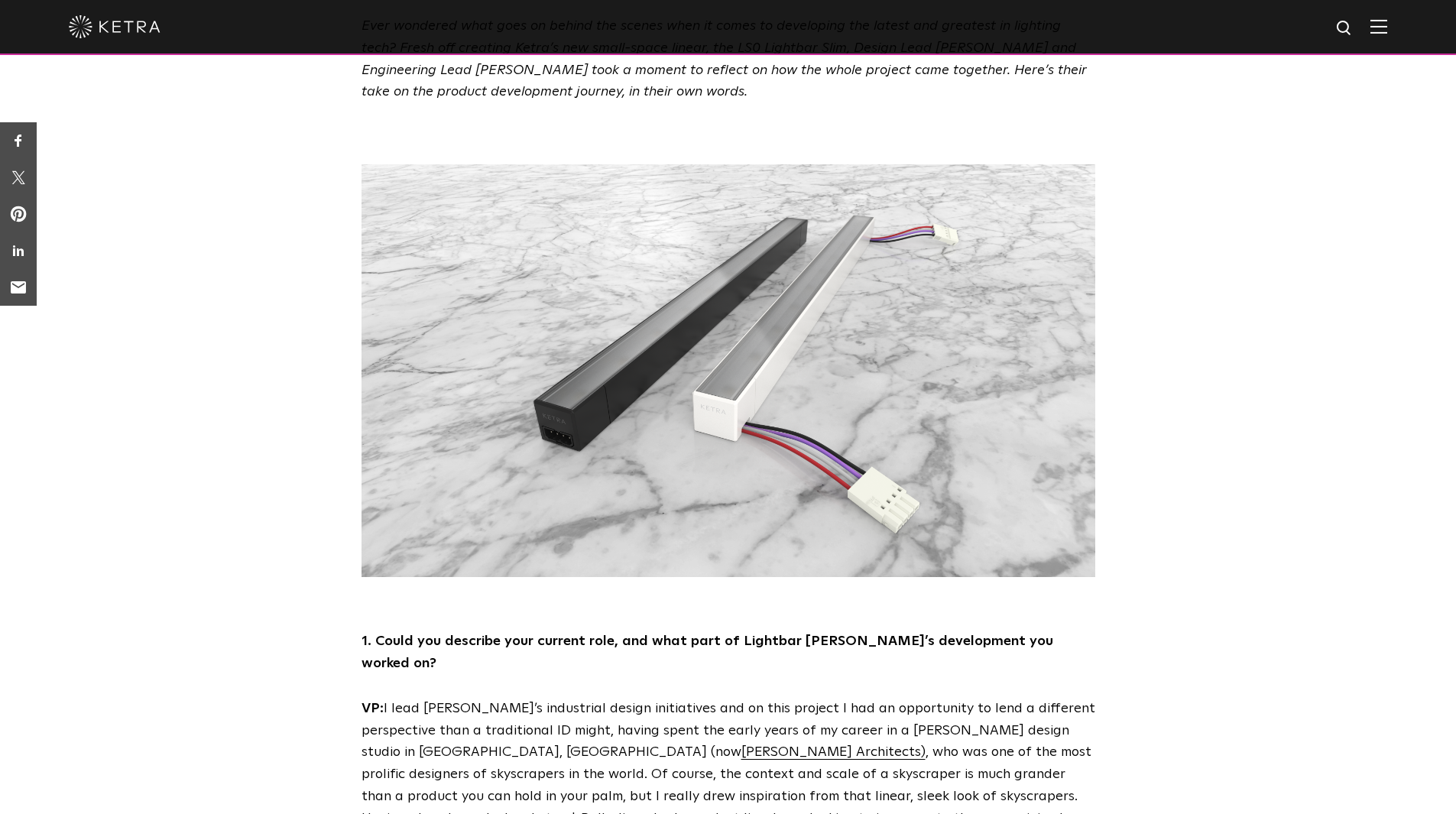
scroll to position [2, 0]
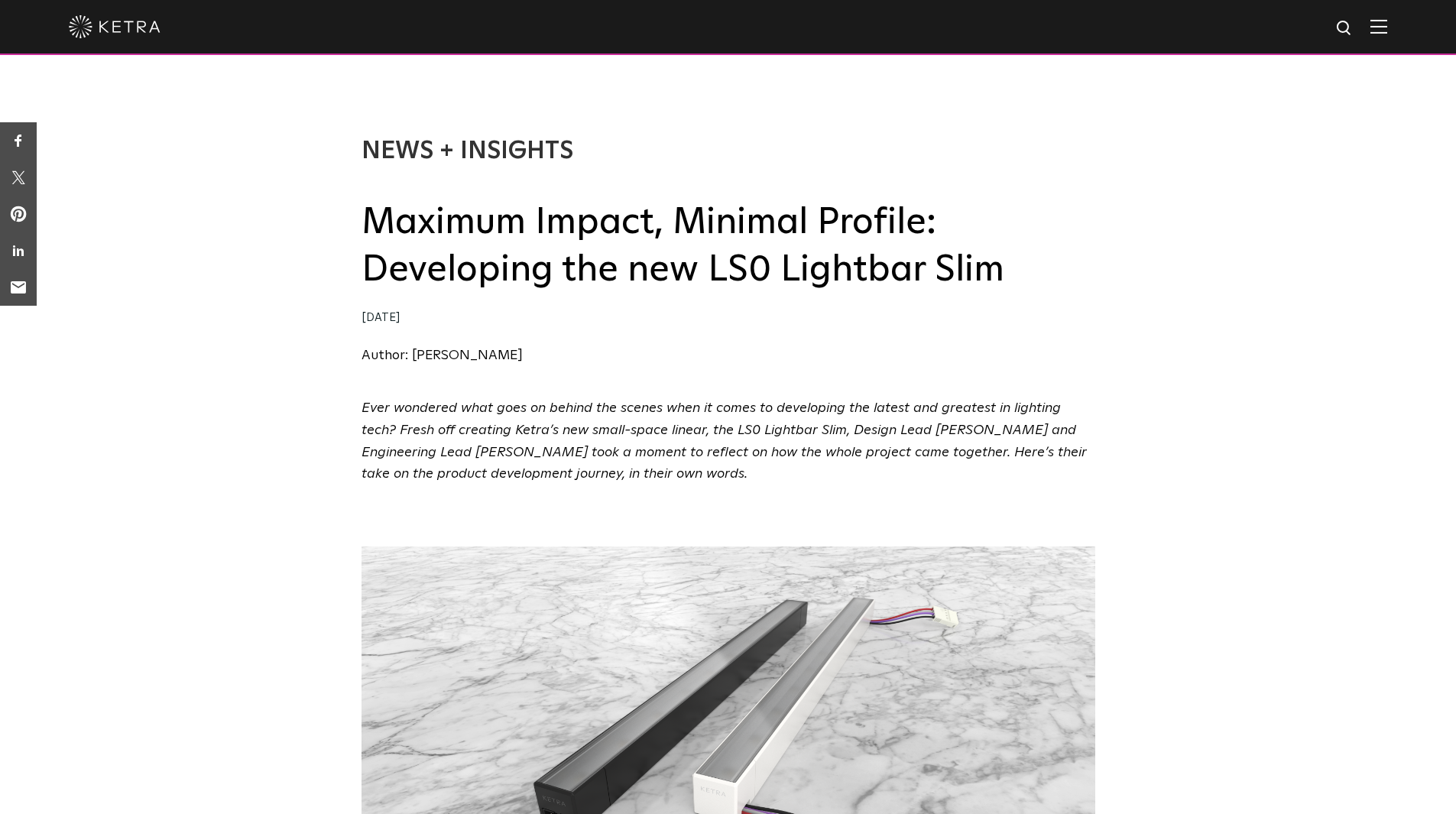
click at [317, 347] on div "News + Insights Maximum Impact, Minimal Profile: Developing the new LS0 Lightba…" at bounding box center [728, 236] width 1456 height 322
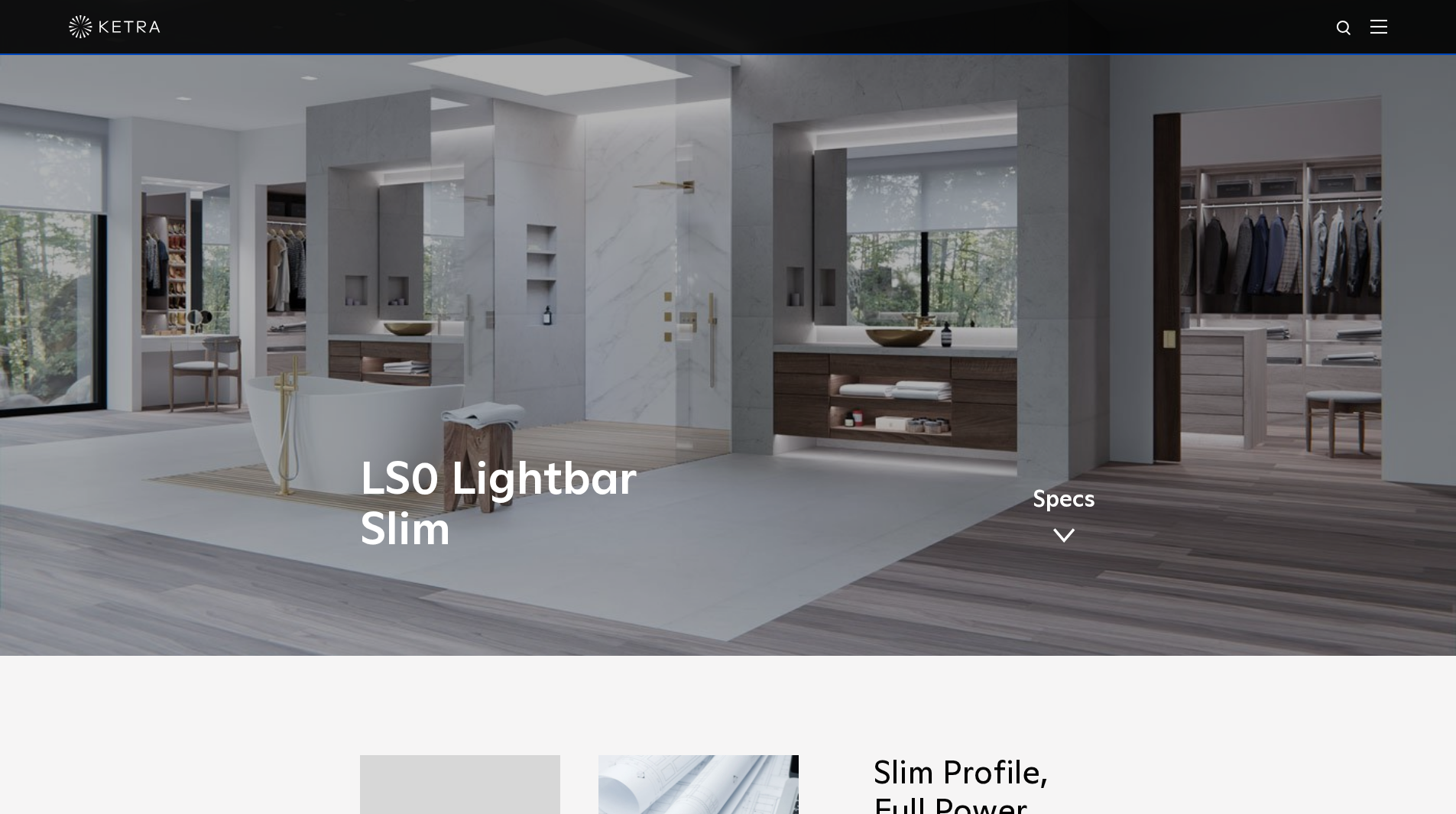
scroll to position [153, 0]
